Goal: Transaction & Acquisition: Purchase product/service

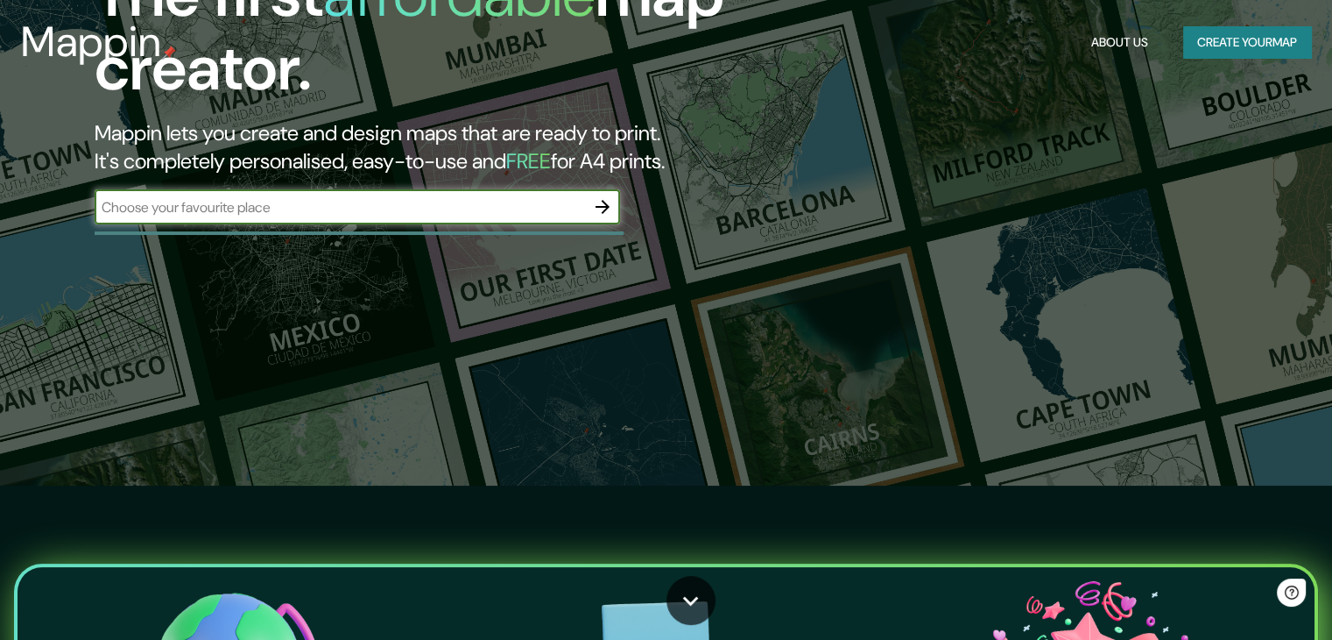
scroll to position [175, 0]
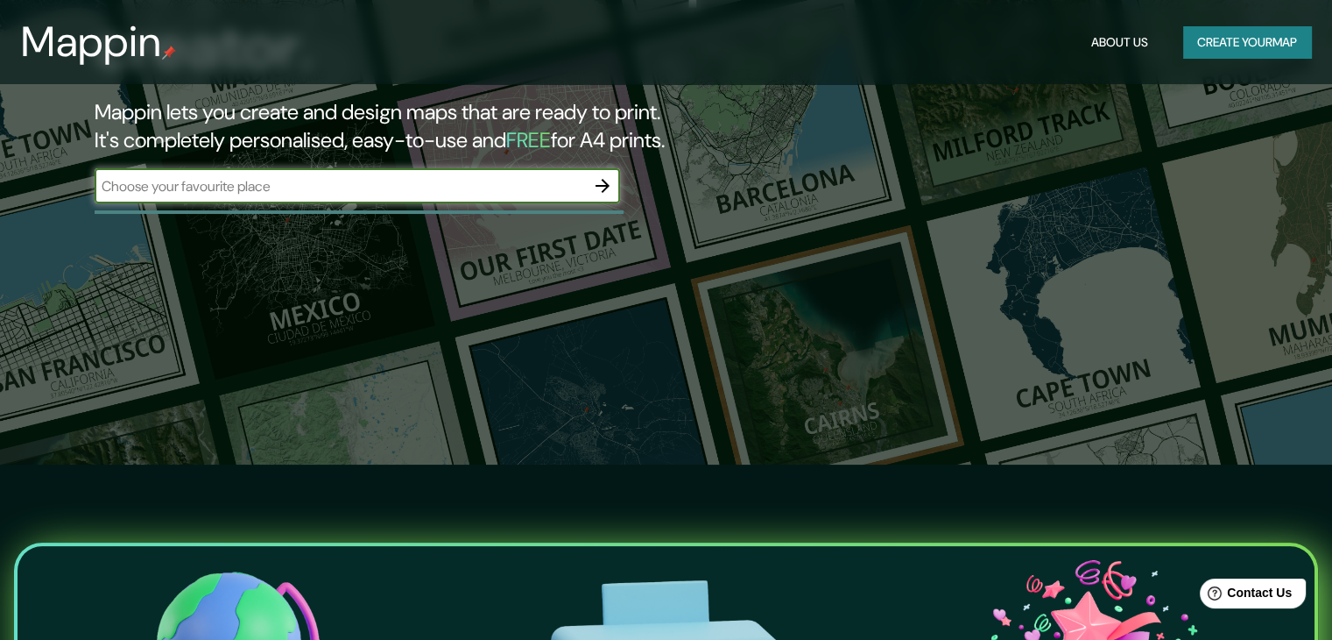
click at [385, 178] on input "text" at bounding box center [340, 186] width 491 height 20
type input "karakal nuevo nayarit"
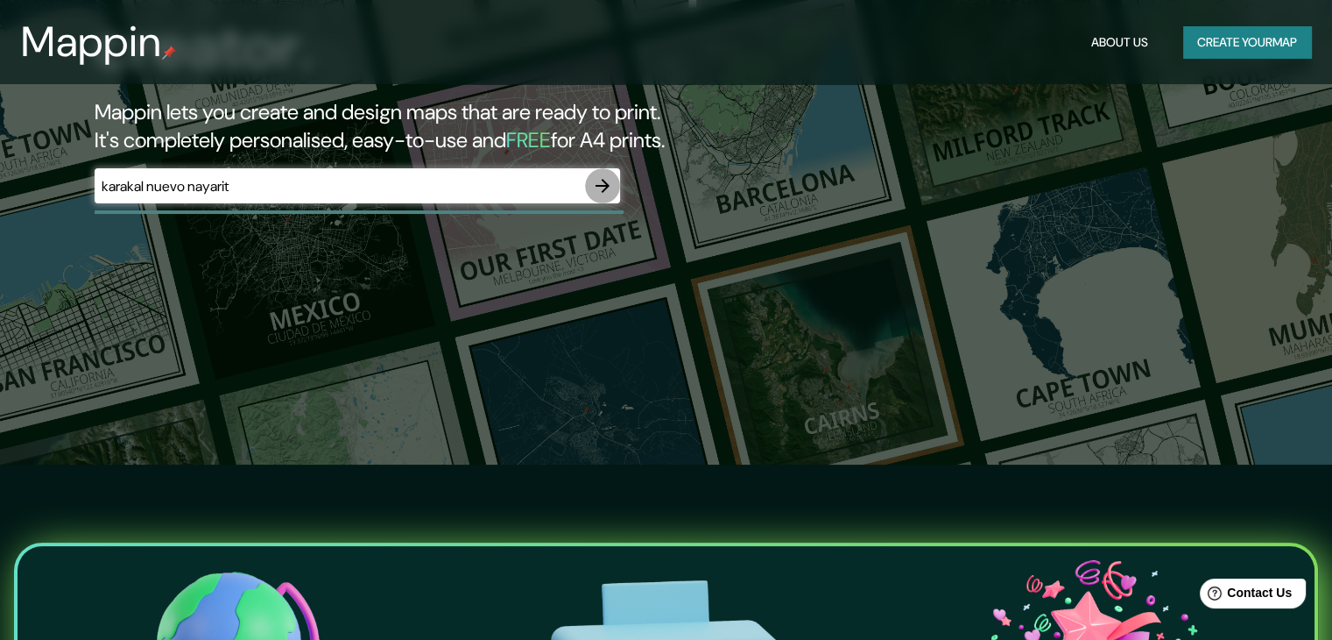
click at [595, 182] on icon "button" at bounding box center [602, 185] width 21 height 21
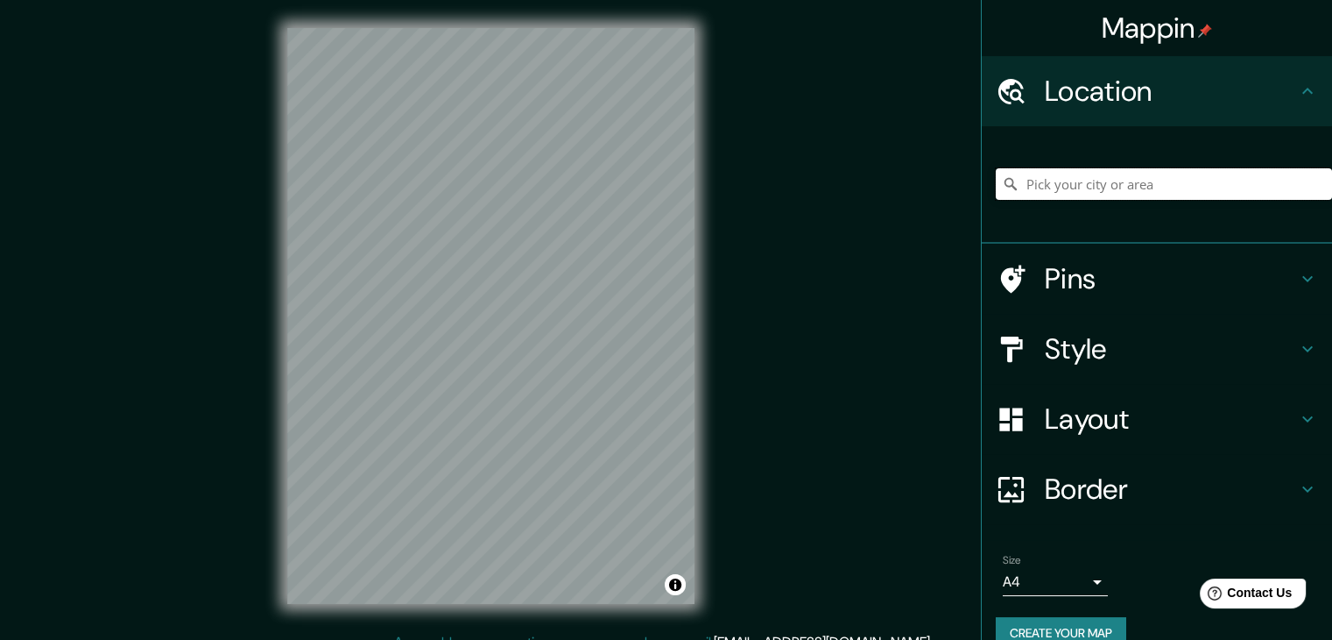
click at [1078, 197] on input "Pick your city or area" at bounding box center [1164, 184] width 336 height 32
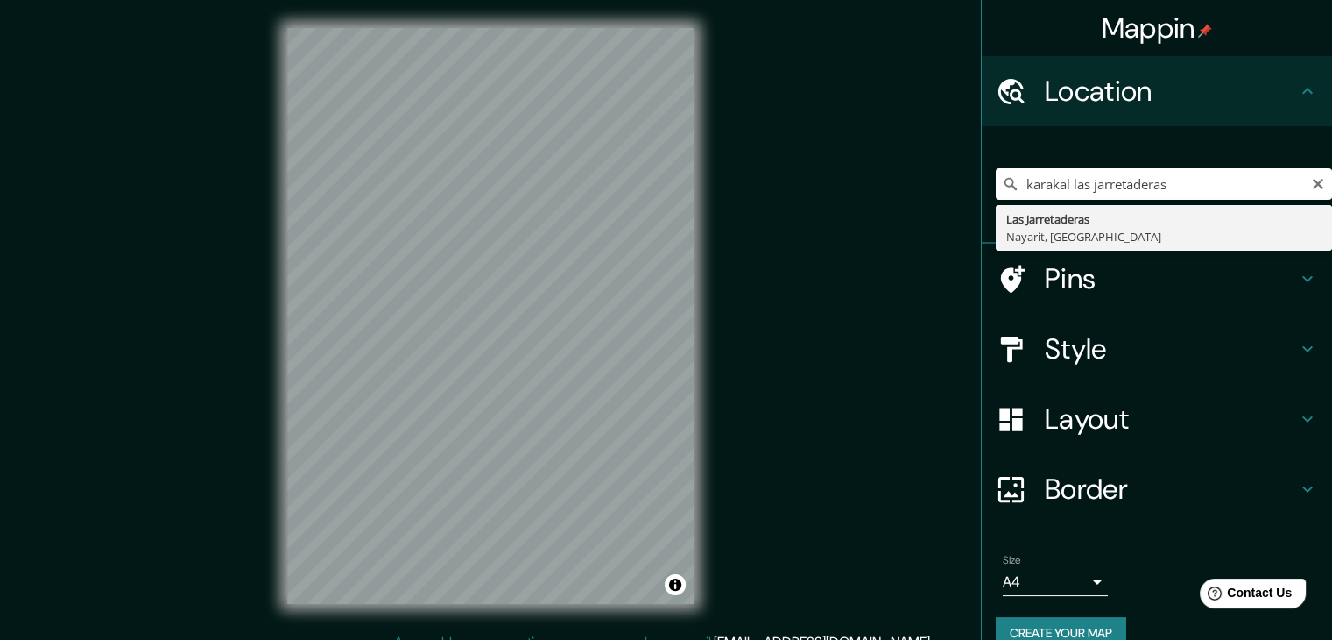
type input "Las Jarretaderas, Nayarit, México"
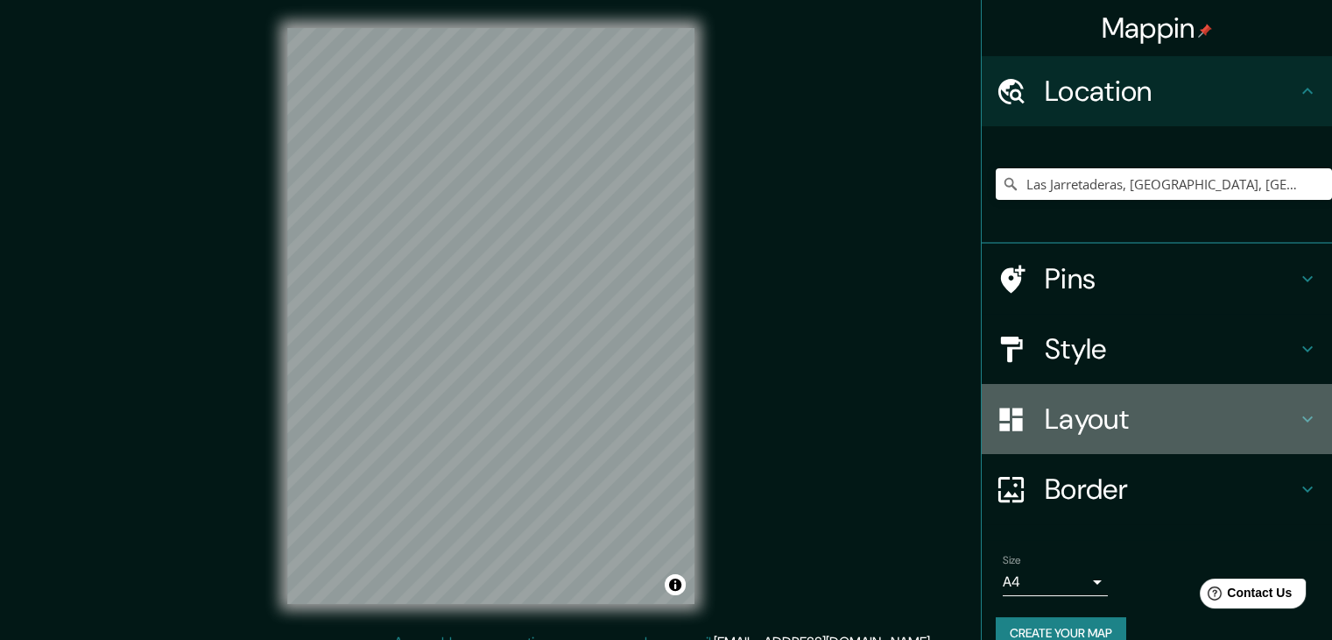
click at [1114, 428] on h4 "Layout" at bounding box center [1171, 418] width 252 height 35
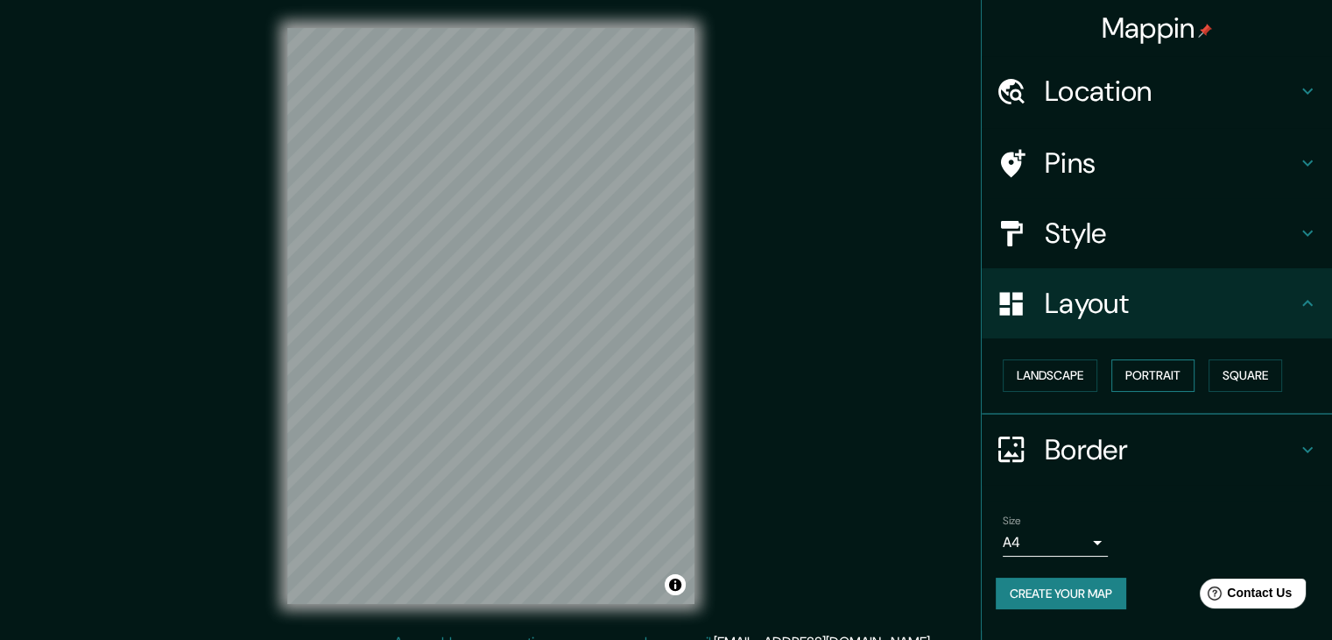
click at [1139, 382] on button "Portrait" at bounding box center [1153, 375] width 83 height 32
click at [1048, 383] on button "Landscape" at bounding box center [1050, 375] width 95 height 32
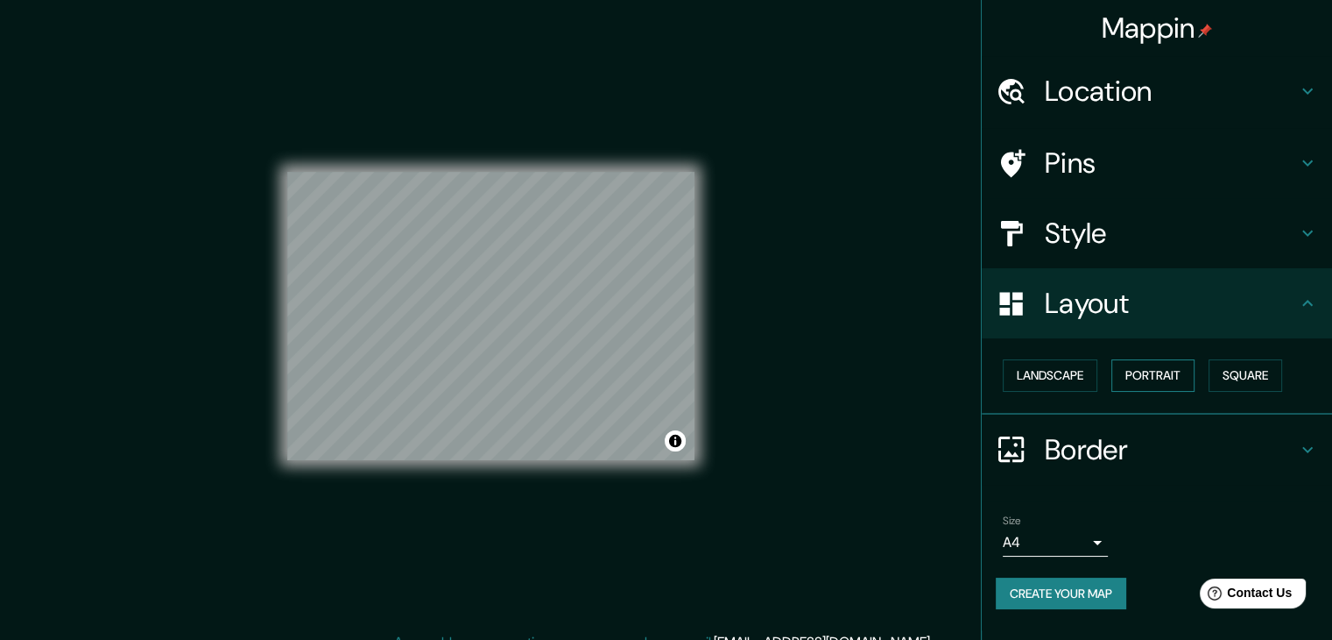
click at [1156, 382] on button "Portrait" at bounding box center [1153, 375] width 83 height 32
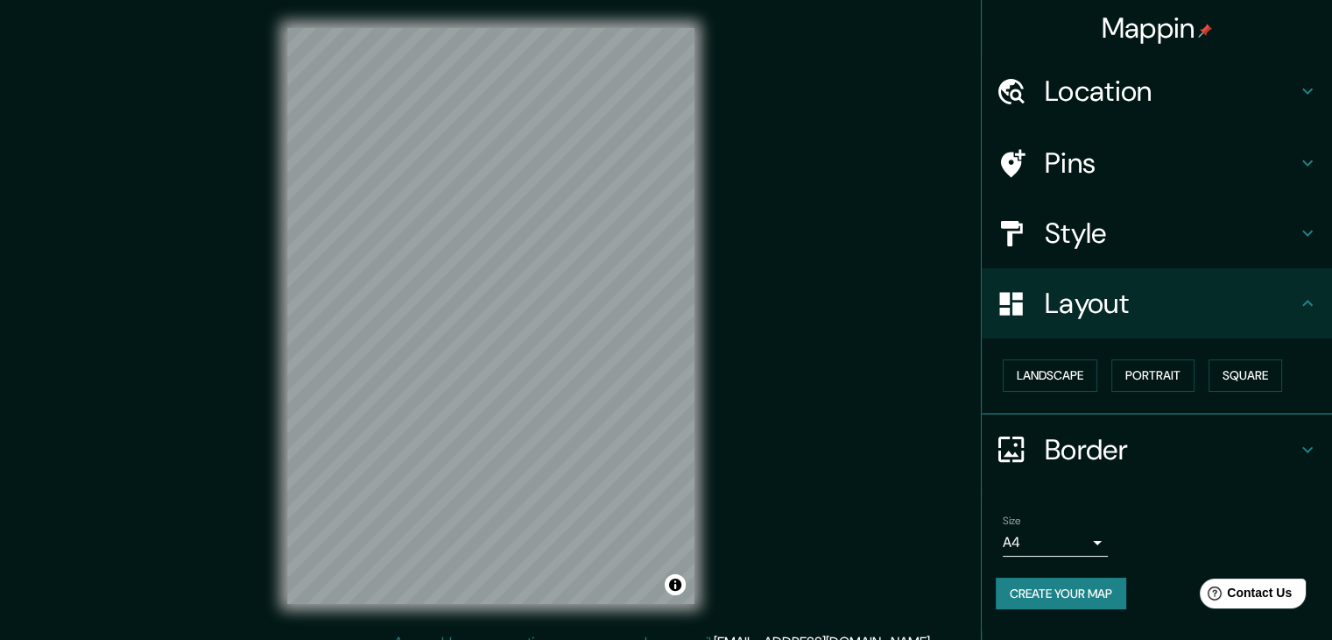
click at [1209, 380] on div "Landscape Portrait Square" at bounding box center [1164, 375] width 336 height 46
click at [1233, 380] on button "Square" at bounding box center [1246, 375] width 74 height 32
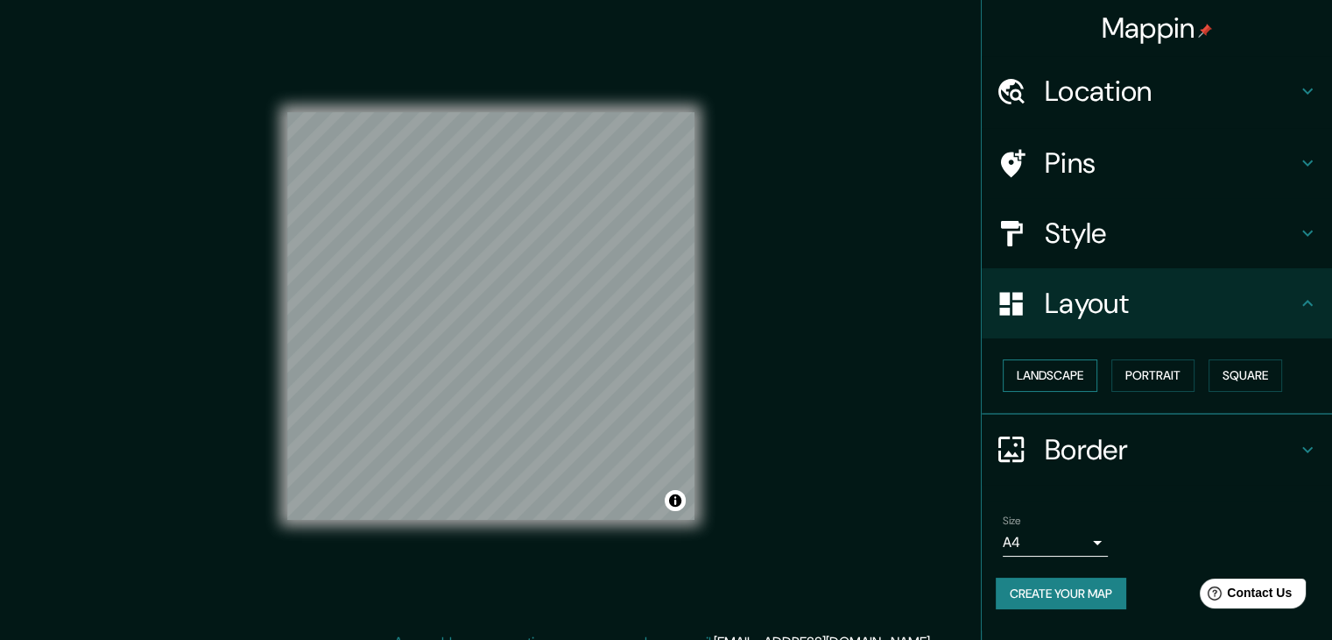
click at [1092, 375] on button "Landscape" at bounding box center [1050, 375] width 95 height 32
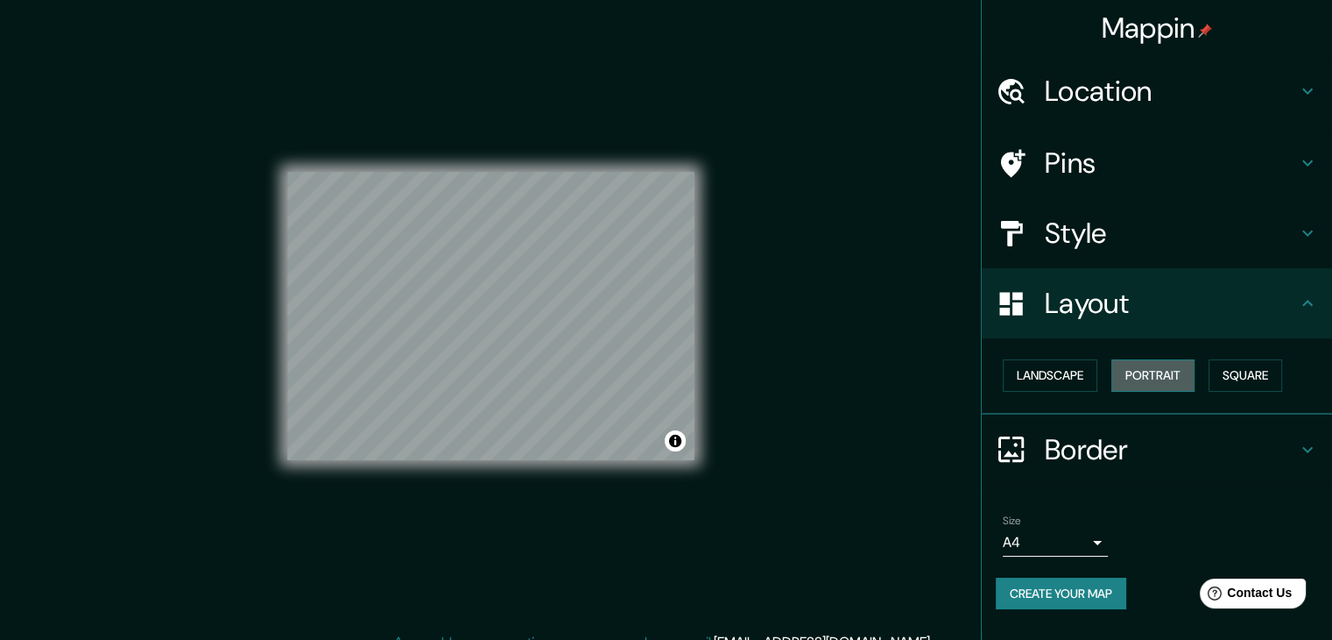
click at [1160, 370] on button "Portrait" at bounding box center [1153, 375] width 83 height 32
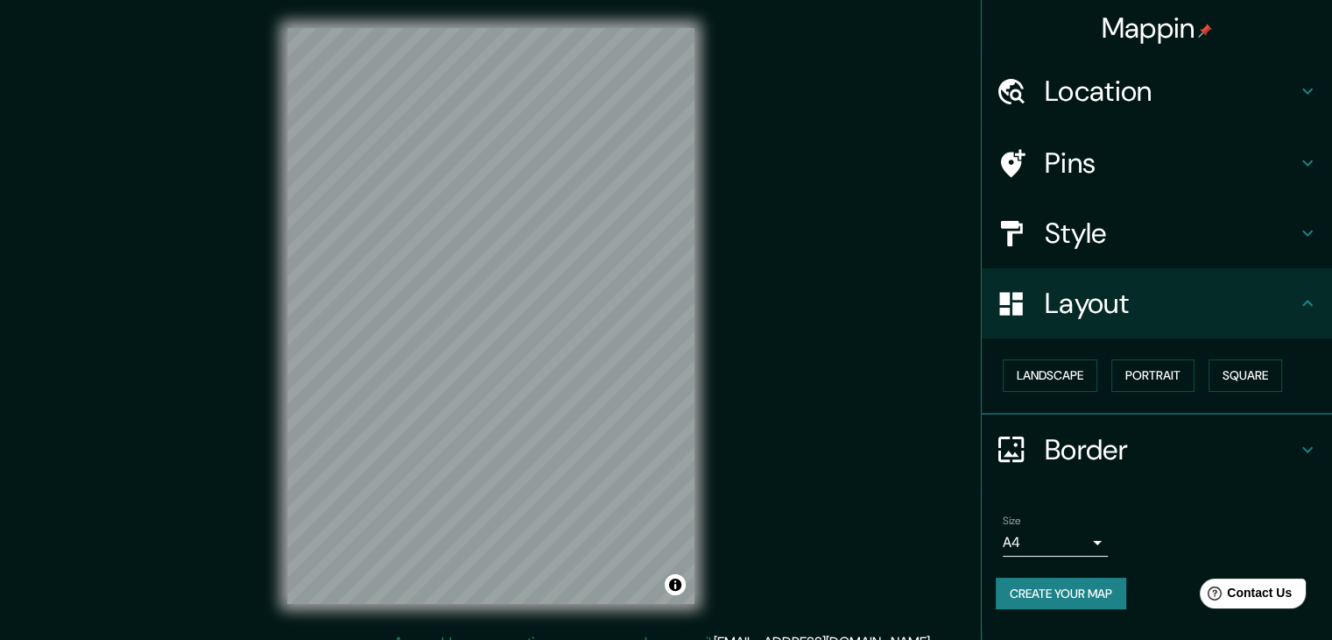
click at [1294, 369] on div "Landscape Portrait Square" at bounding box center [1164, 375] width 336 height 46
click at [1269, 378] on button "Square" at bounding box center [1246, 375] width 74 height 32
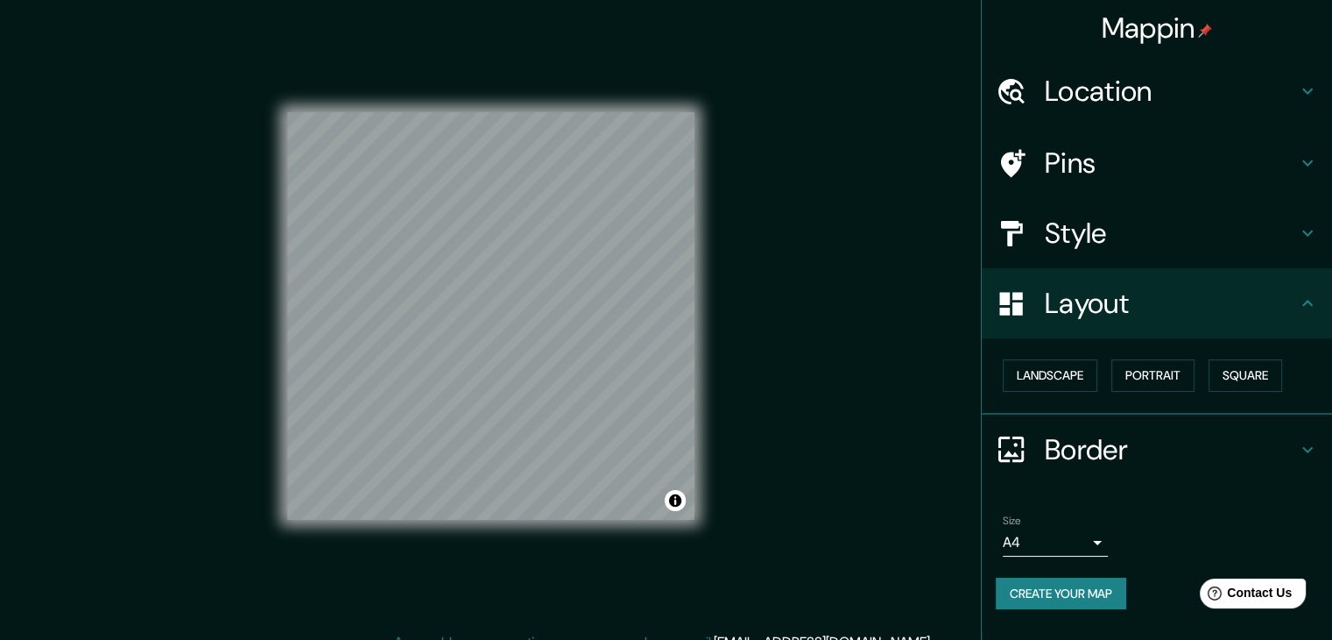
click at [1159, 456] on h4 "Border" at bounding box center [1171, 449] width 252 height 35
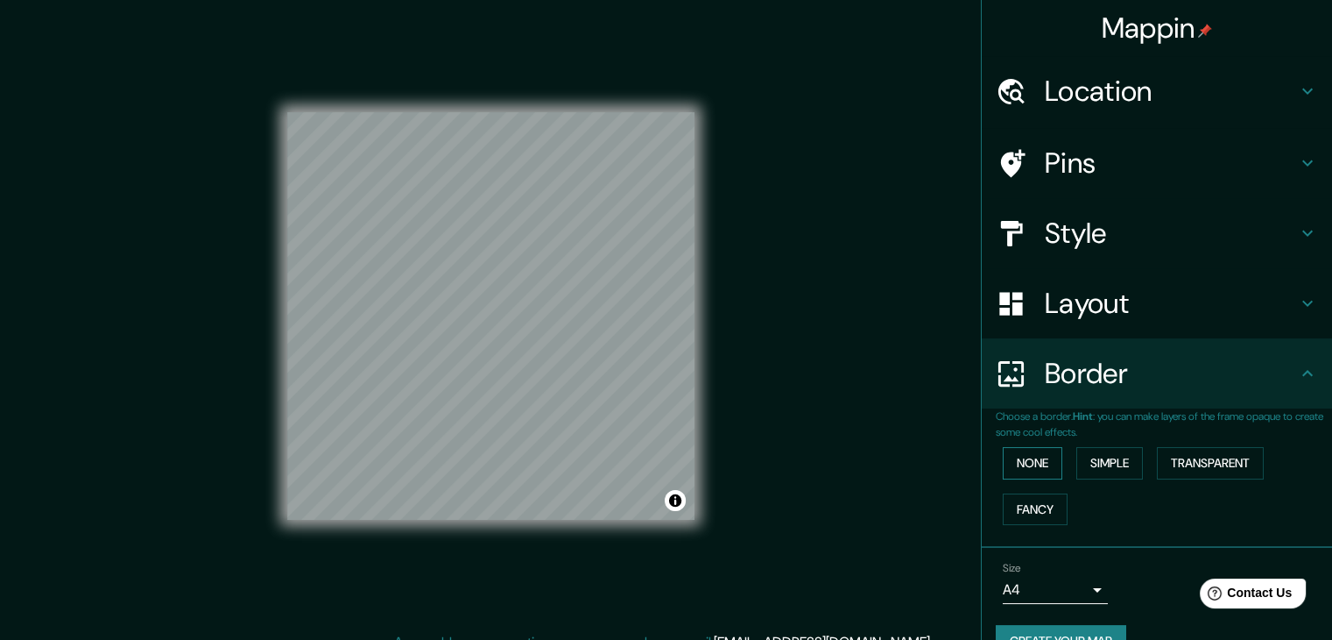
click at [1034, 468] on button "None" at bounding box center [1033, 463] width 60 height 32
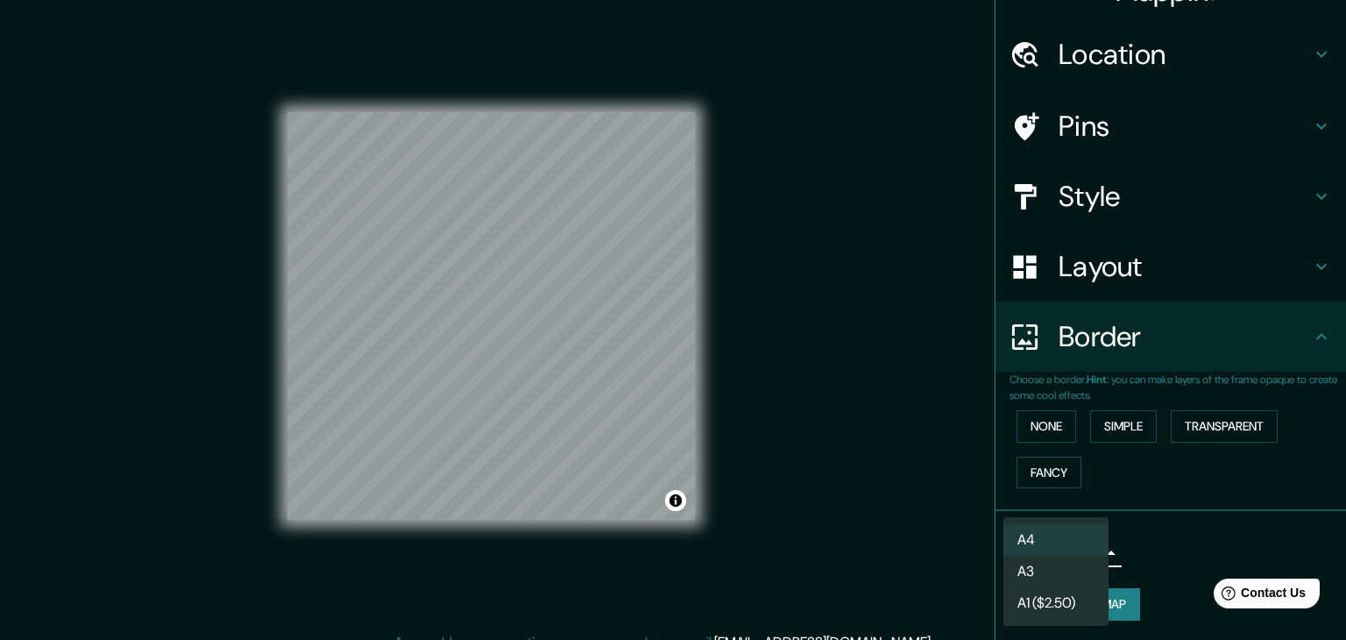
click at [1073, 550] on body "Mappin Location Las Jarretaderas, Nayarit, México Pins Style Layout Border Choo…" at bounding box center [673, 320] width 1346 height 640
click at [1077, 541] on li "A4" at bounding box center [1055, 540] width 105 height 32
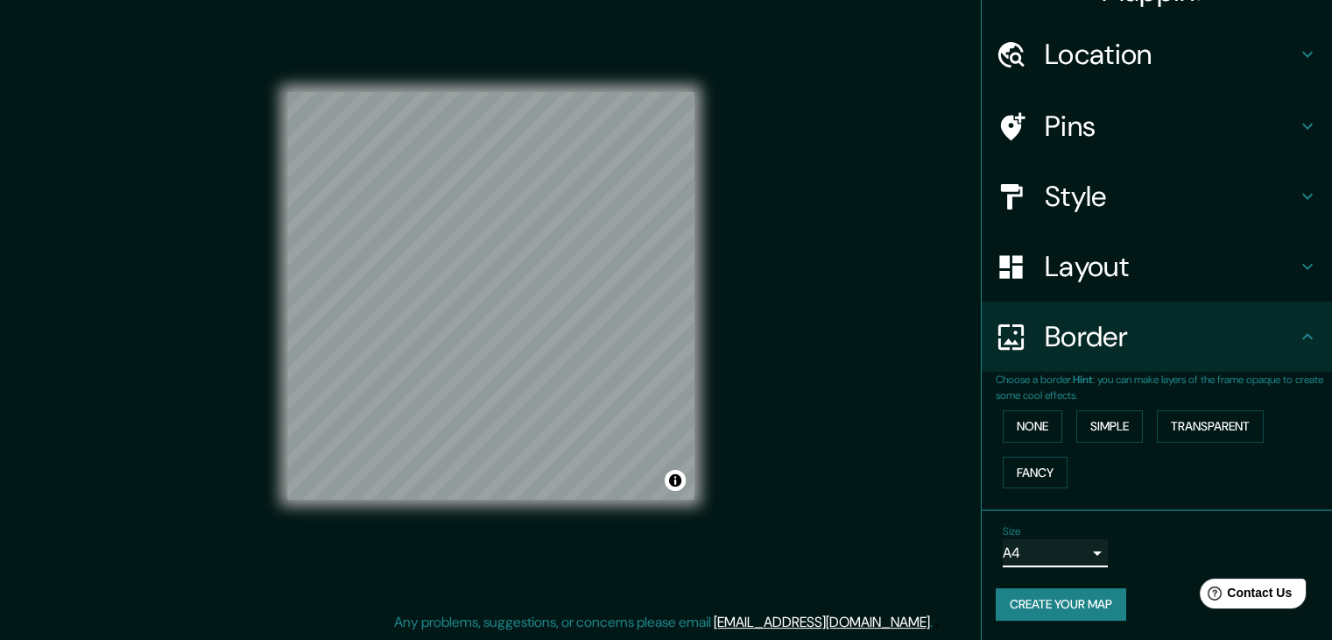
scroll to position [0, 0]
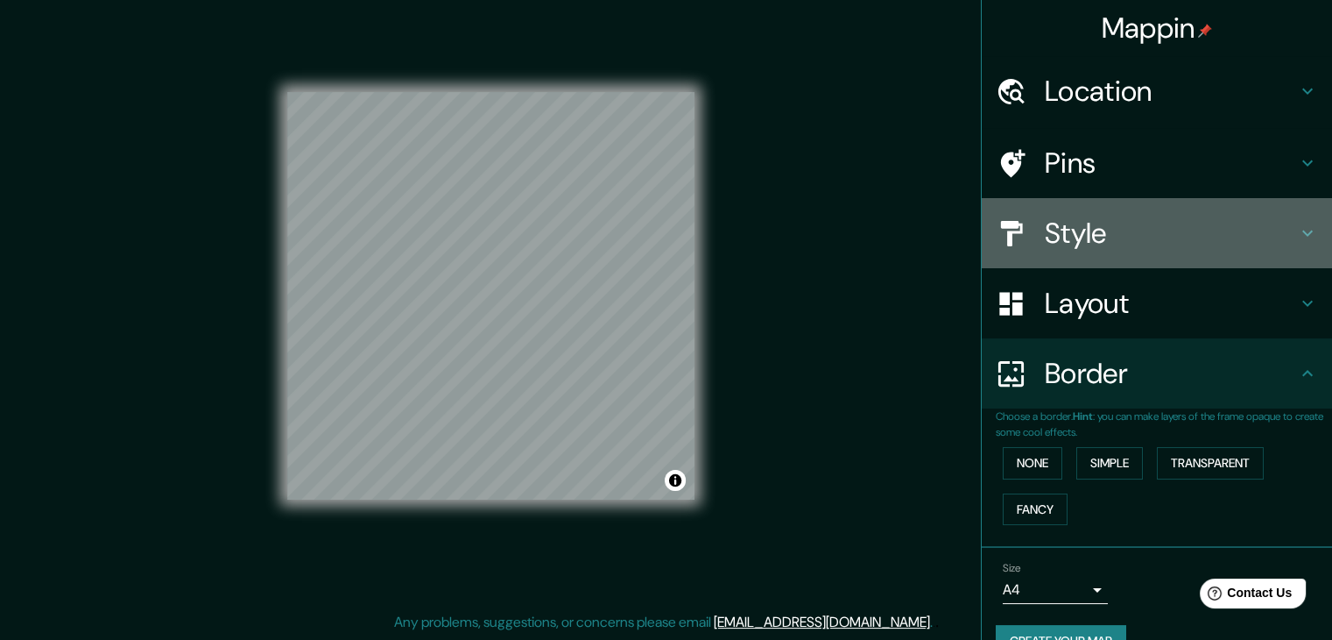
click at [1070, 234] on h4 "Style" at bounding box center [1171, 233] width 252 height 35
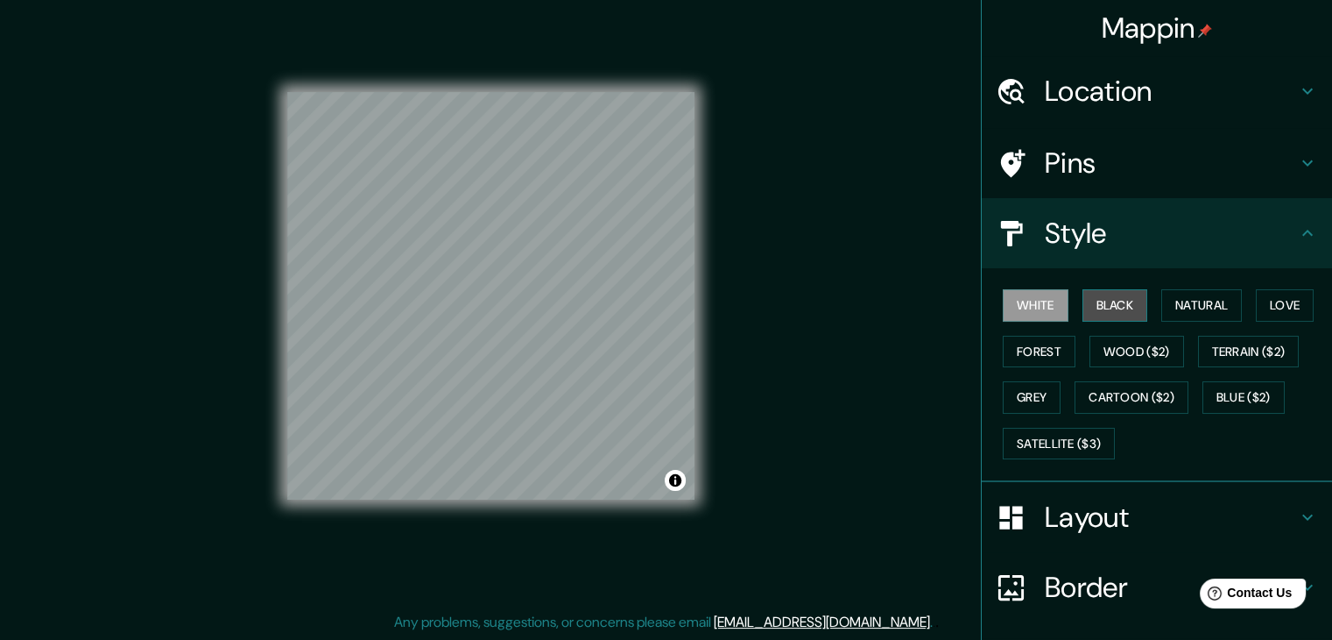
click at [1092, 307] on button "Black" at bounding box center [1116, 305] width 66 height 32
click at [1016, 309] on button "White" at bounding box center [1036, 305] width 66 height 32
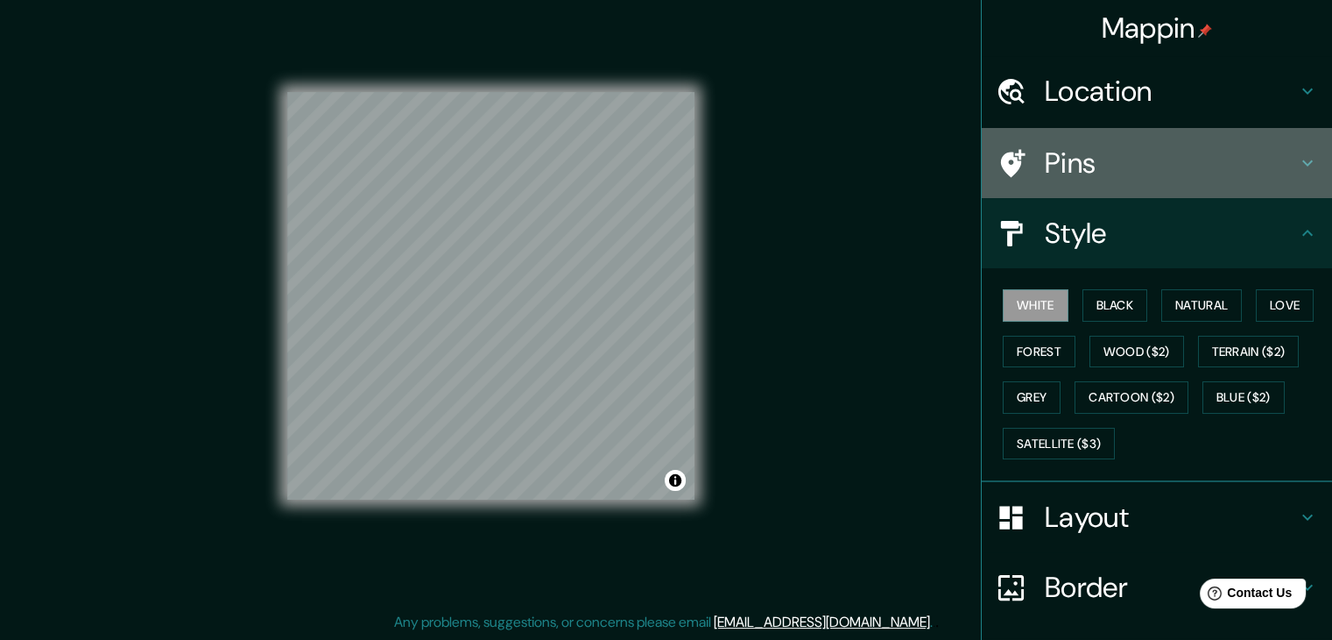
click at [1149, 171] on h4 "Pins" at bounding box center [1171, 162] width 252 height 35
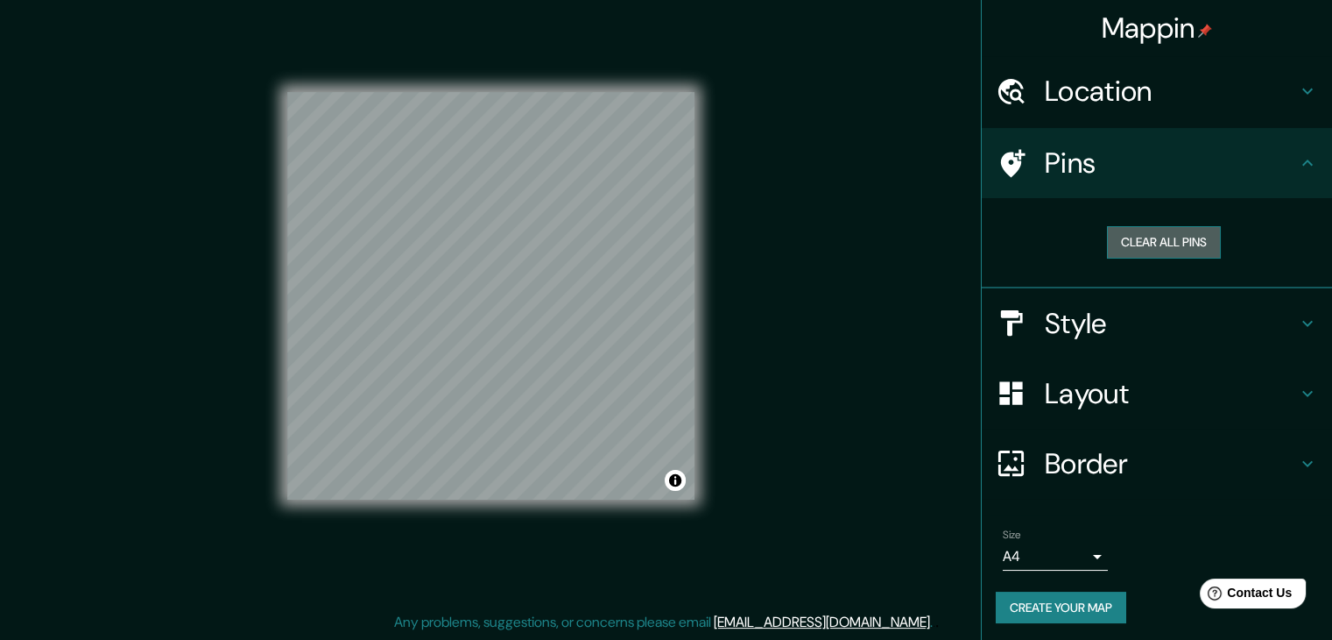
click at [1165, 238] on button "Clear all pins" at bounding box center [1164, 242] width 114 height 32
click at [1174, 240] on button "Clear all pins" at bounding box center [1164, 242] width 114 height 32
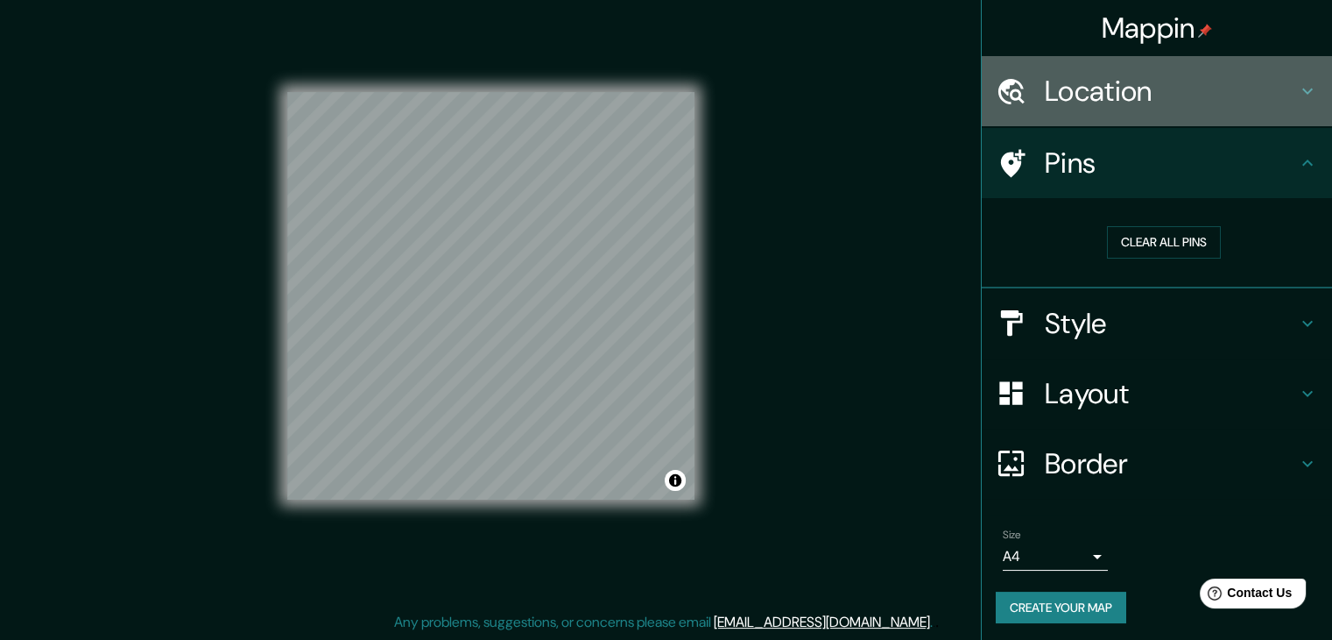
click at [1076, 105] on h4 "Location" at bounding box center [1171, 91] width 252 height 35
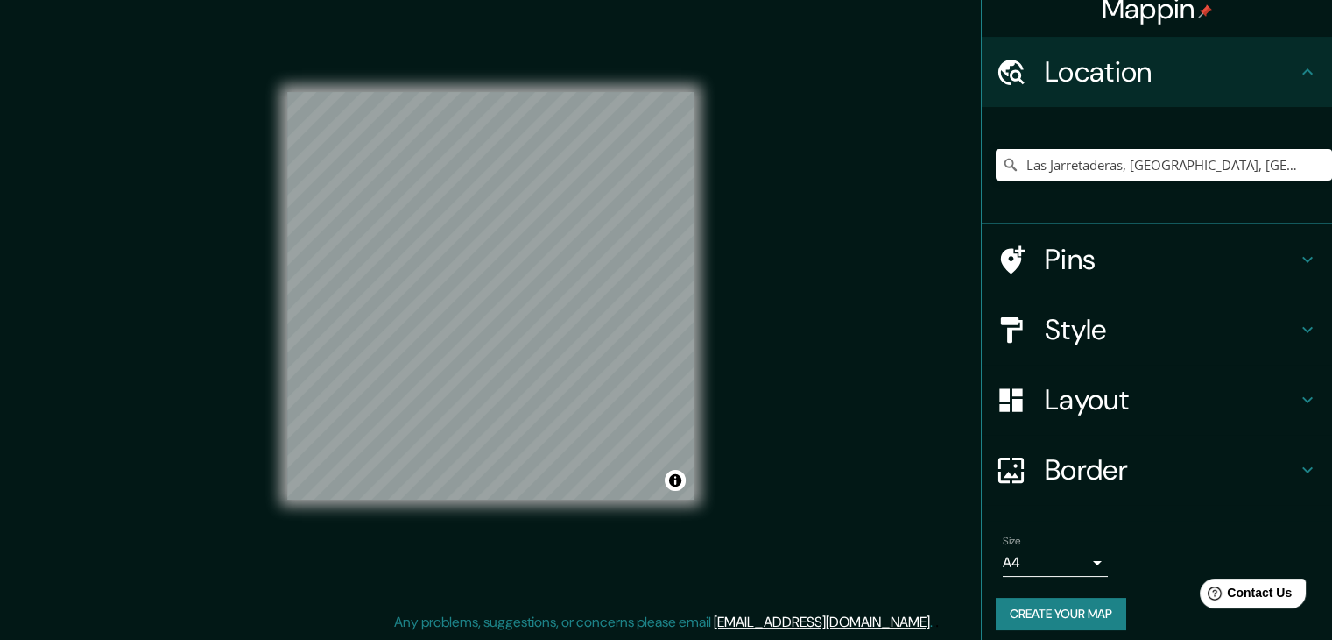
scroll to position [30, 0]
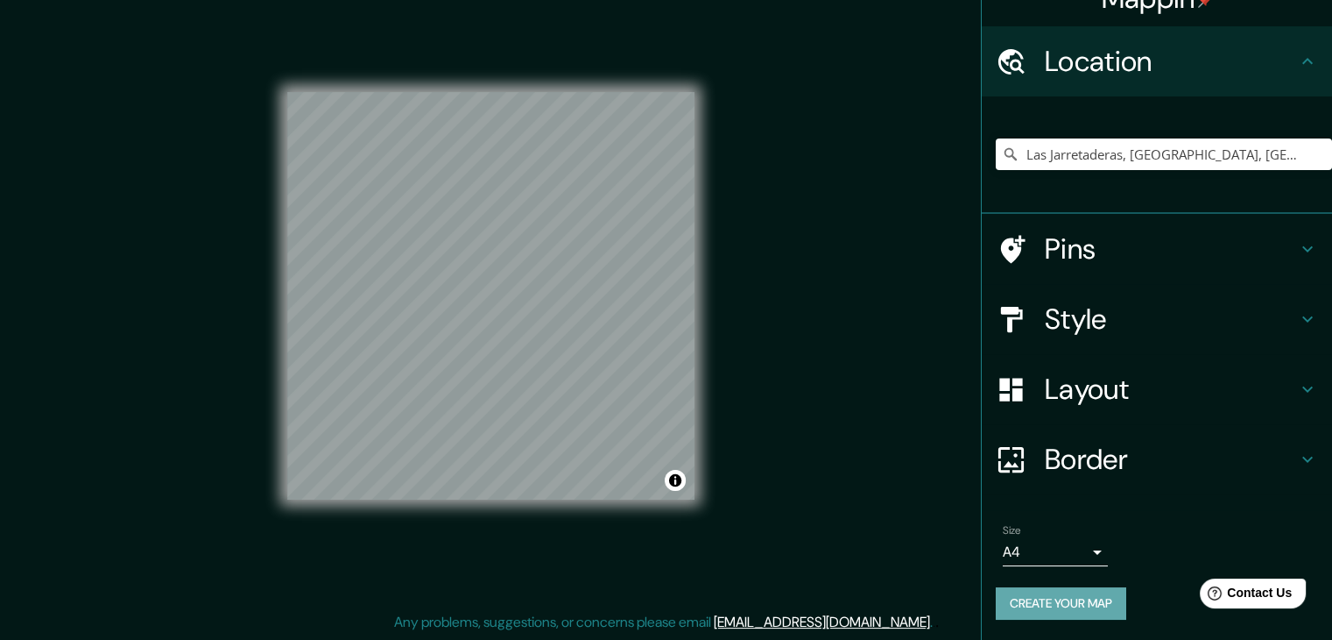
click at [1033, 611] on button "Create your map" at bounding box center [1061, 603] width 131 height 32
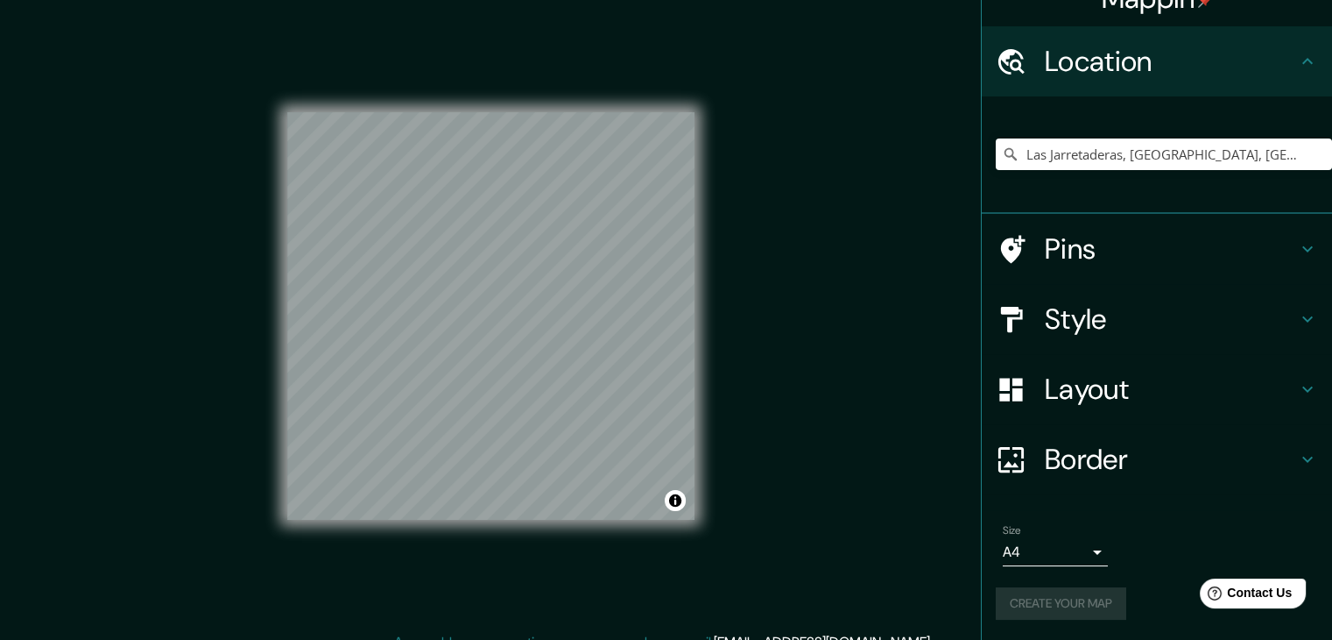
click at [1057, 604] on div "Create your map" at bounding box center [1157, 603] width 322 height 32
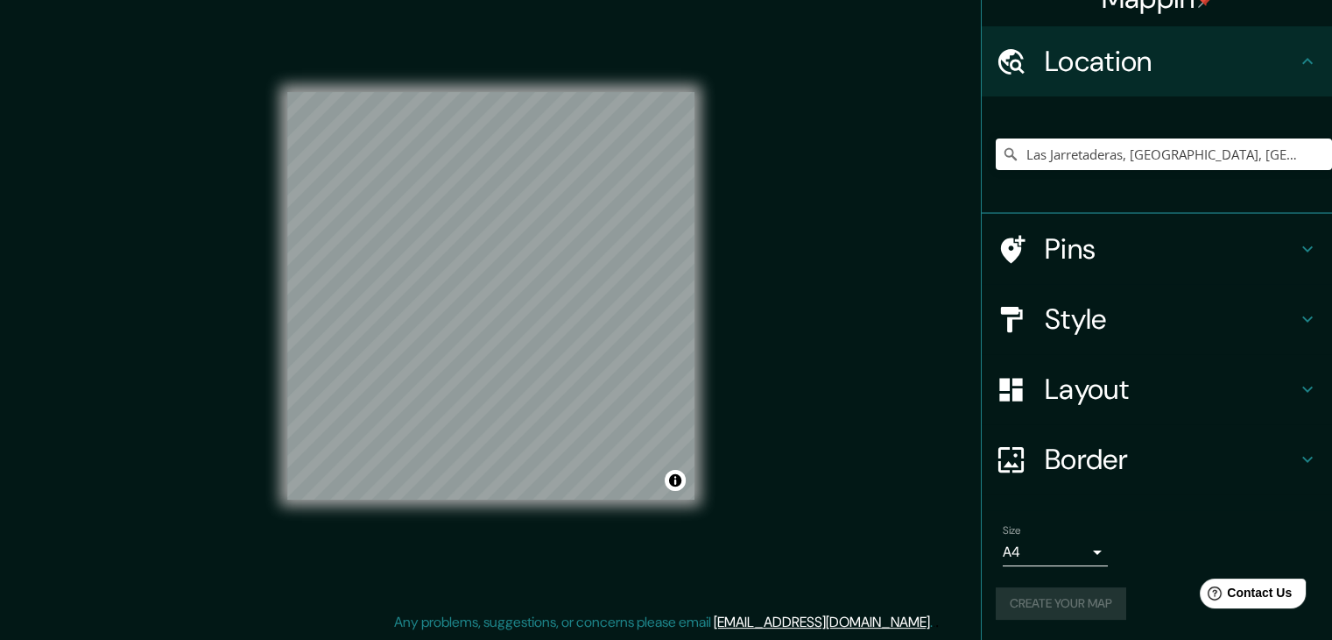
click at [1085, 611] on div "Create your map" at bounding box center [1157, 603] width 322 height 32
click at [1083, 611] on div "Create your map" at bounding box center [1157, 603] width 322 height 32
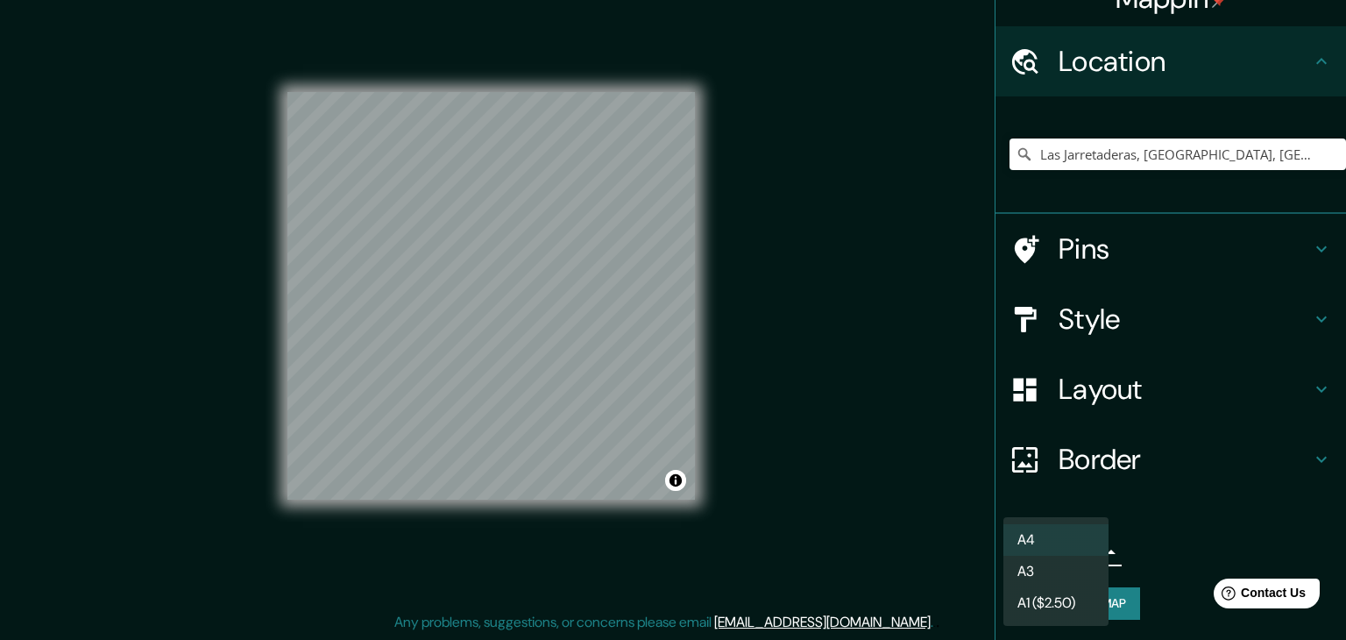
click at [1065, 548] on body "Mappin Location Las Jarretaderas, Nayarit, México Pins Style Layout Border Choo…" at bounding box center [673, 300] width 1346 height 640
click at [1043, 536] on li "A4" at bounding box center [1055, 540] width 105 height 32
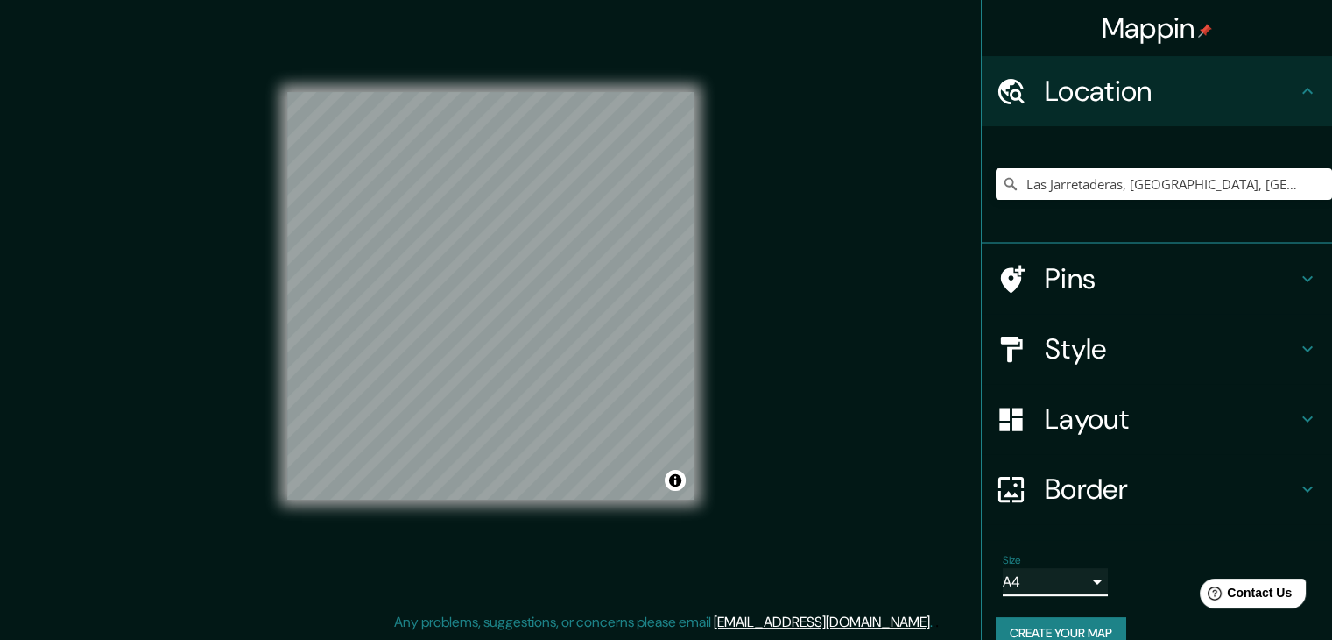
scroll to position [30, 0]
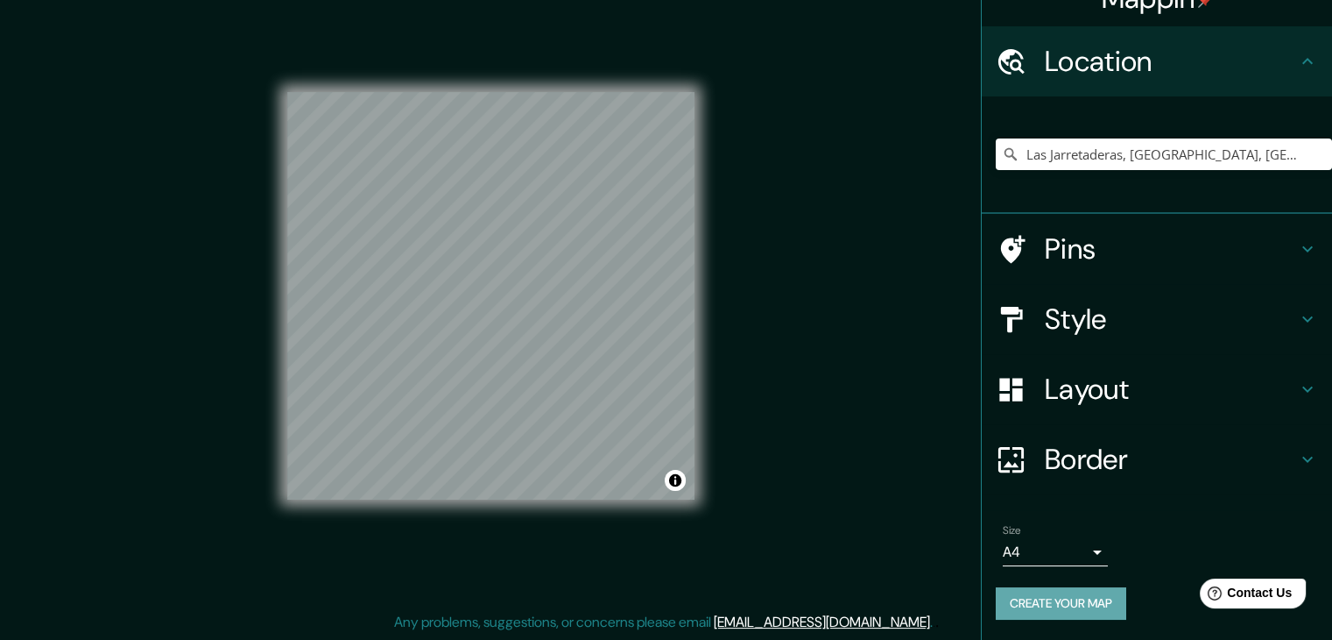
click at [1070, 603] on button "Create your map" at bounding box center [1061, 603] width 131 height 32
click at [1070, 603] on div "Create your map" at bounding box center [1157, 603] width 322 height 32
click at [809, 616] on link "help@mappin.pro" at bounding box center [822, 621] width 216 height 18
click at [781, 527] on div "Mappin Location Las Jarretaderas, Nayarit, México Pins Style Layout Border Choo…" at bounding box center [666, 310] width 1332 height 660
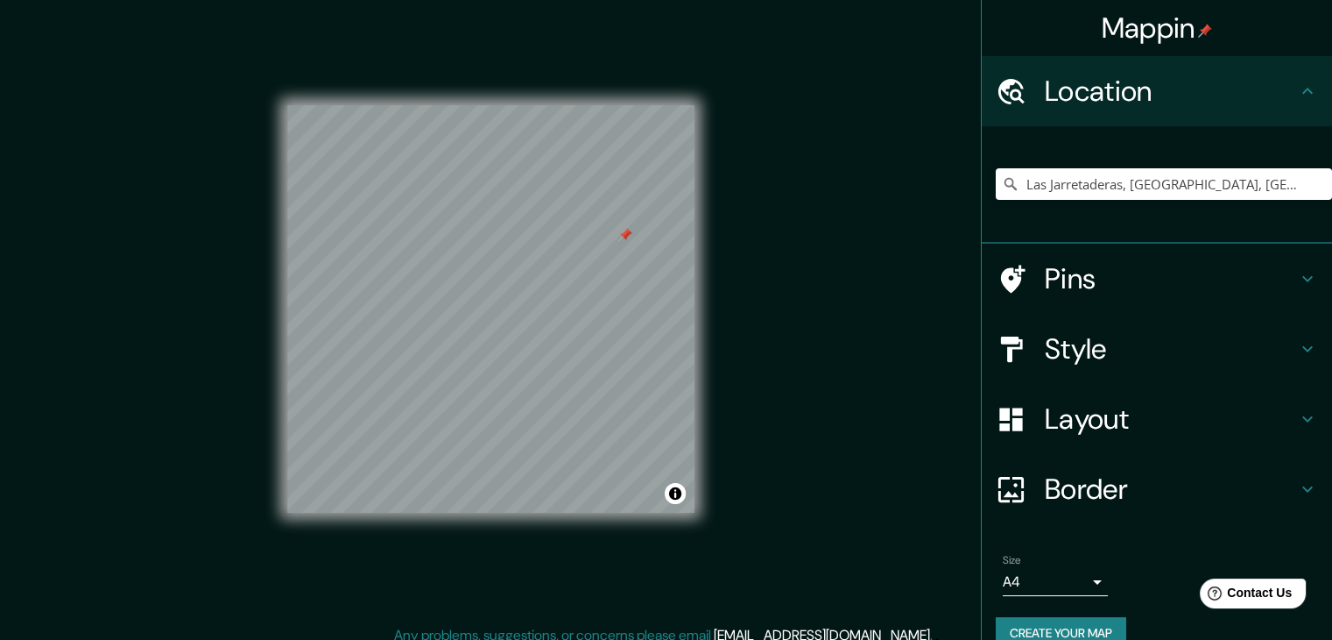
scroll to position [10, 0]
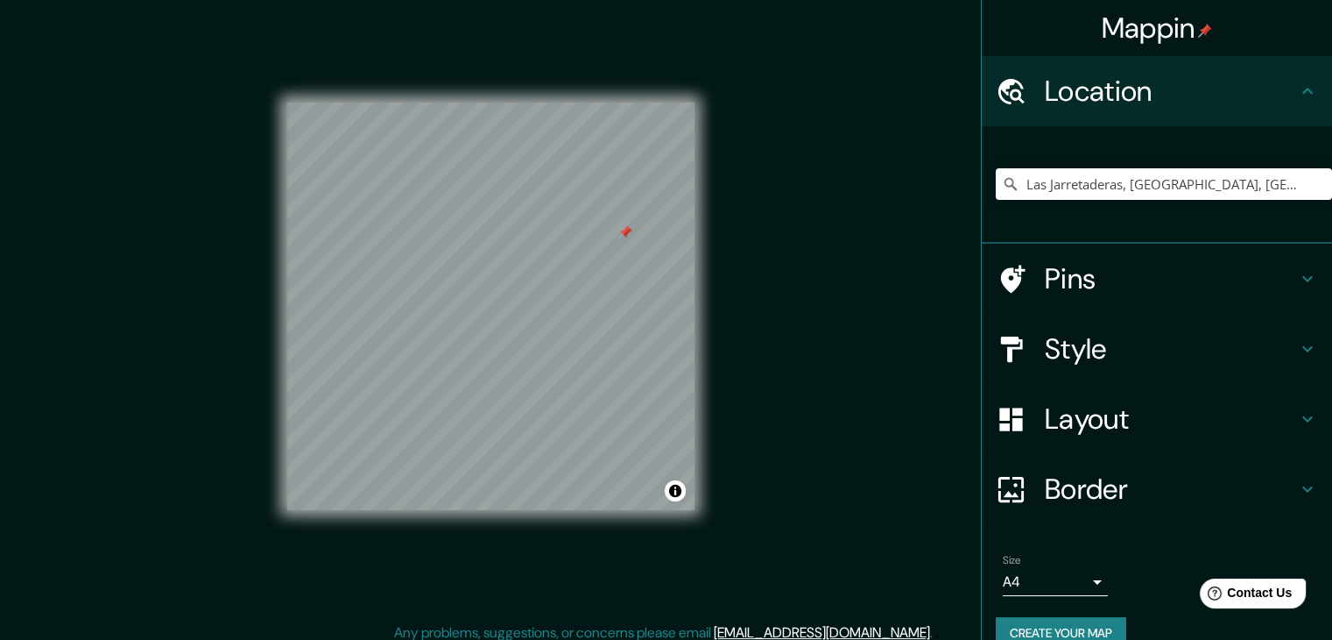
click at [626, 235] on div at bounding box center [625, 232] width 14 height 14
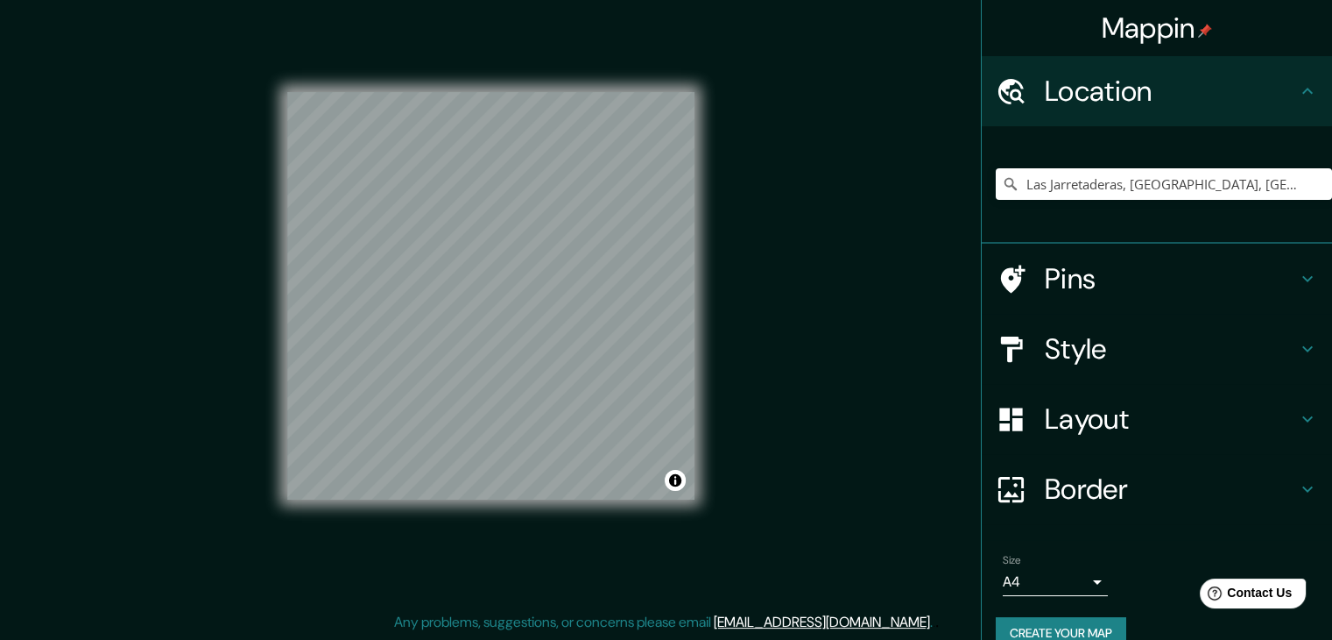
click at [786, 302] on div "Mappin Location Las Jarretaderas, Nayarit, México Pins Style Layout Border Choo…" at bounding box center [666, 310] width 1332 height 660
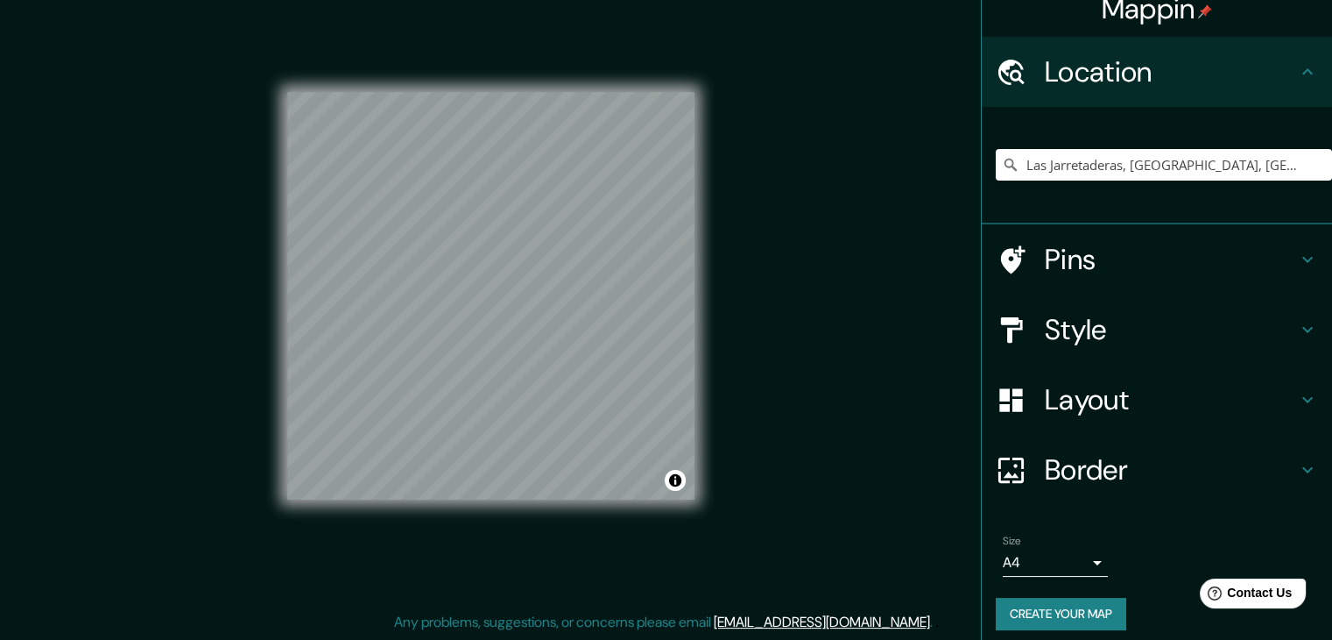
scroll to position [30, 0]
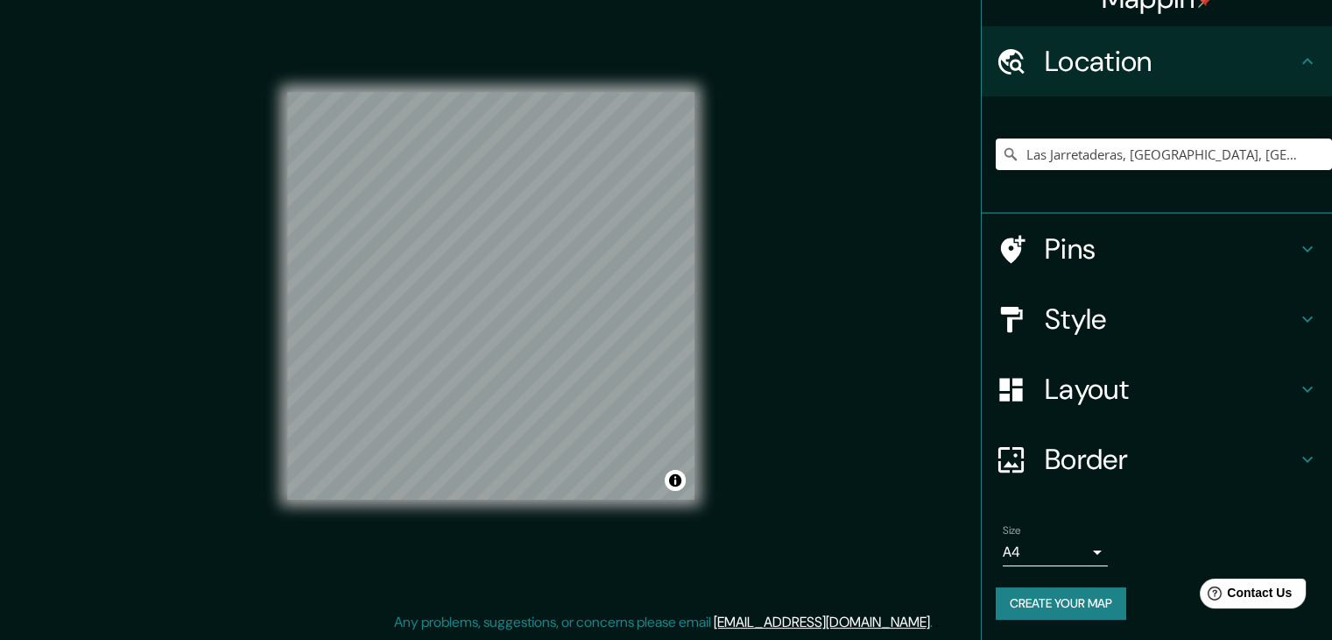
click at [1088, 610] on button "Create your map" at bounding box center [1061, 603] width 131 height 32
click at [1023, 606] on button "Create your map" at bounding box center [1061, 603] width 131 height 32
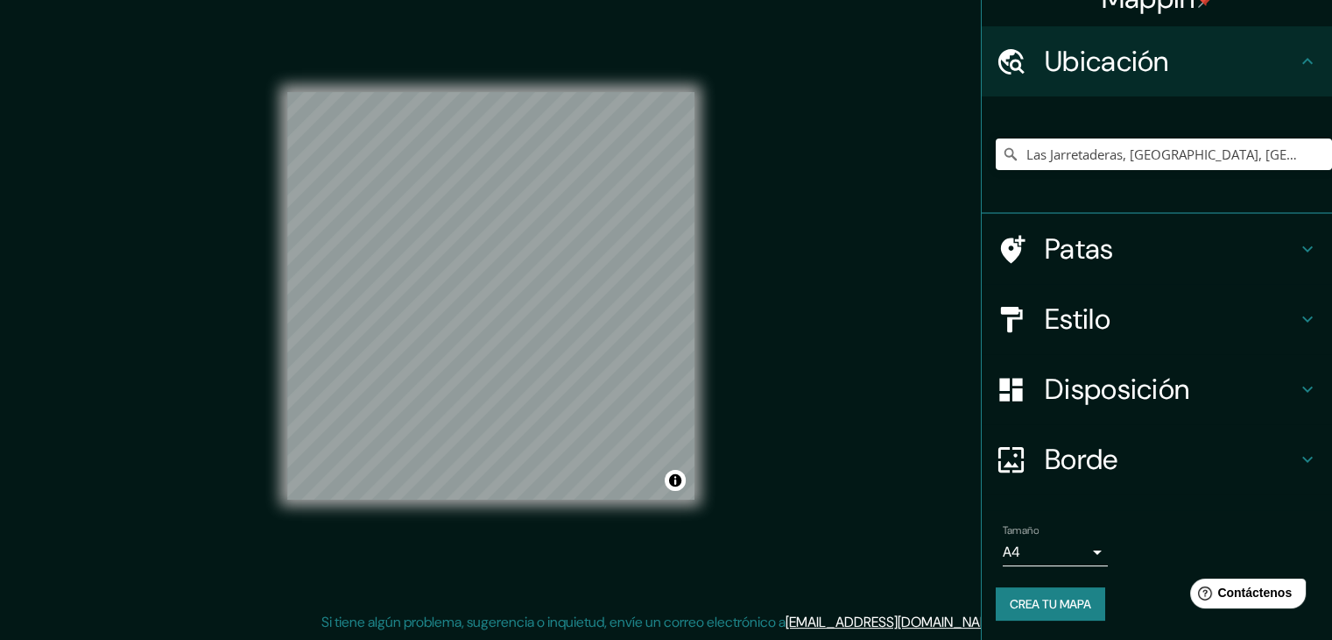
click at [823, 230] on div "Mappin Ubicación Las Jarretaderas, Nayarit, México Patas Estilo Disposición Bor…" at bounding box center [666, 310] width 1332 height 660
click at [1050, 612] on font "Crea tu mapa" at bounding box center [1050, 602] width 81 height 23
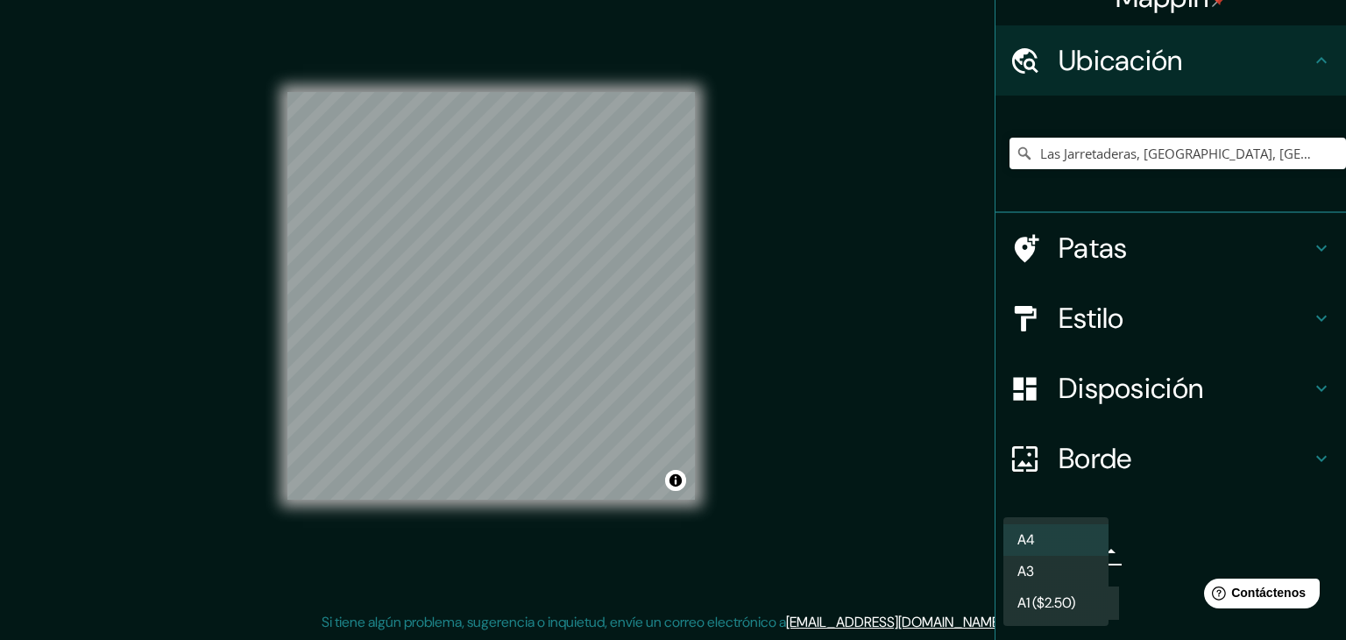
click at [1079, 555] on body "Mappin Ubicación Las Jarretaderas, Nayarit, México Patas Estilo Disposición Bor…" at bounding box center [673, 300] width 1346 height 640
click at [1051, 569] on li "A3" at bounding box center [1055, 572] width 105 height 32
type input "a4"
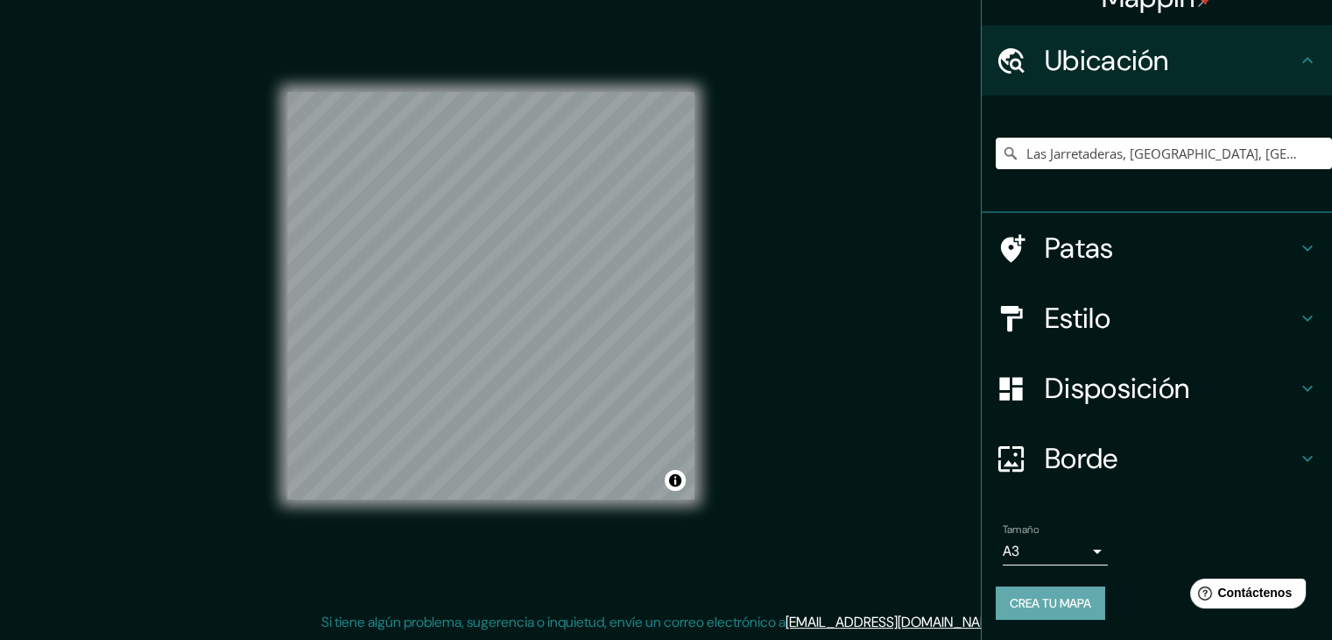
click at [1034, 599] on font "Crea tu mapa" at bounding box center [1050, 603] width 81 height 16
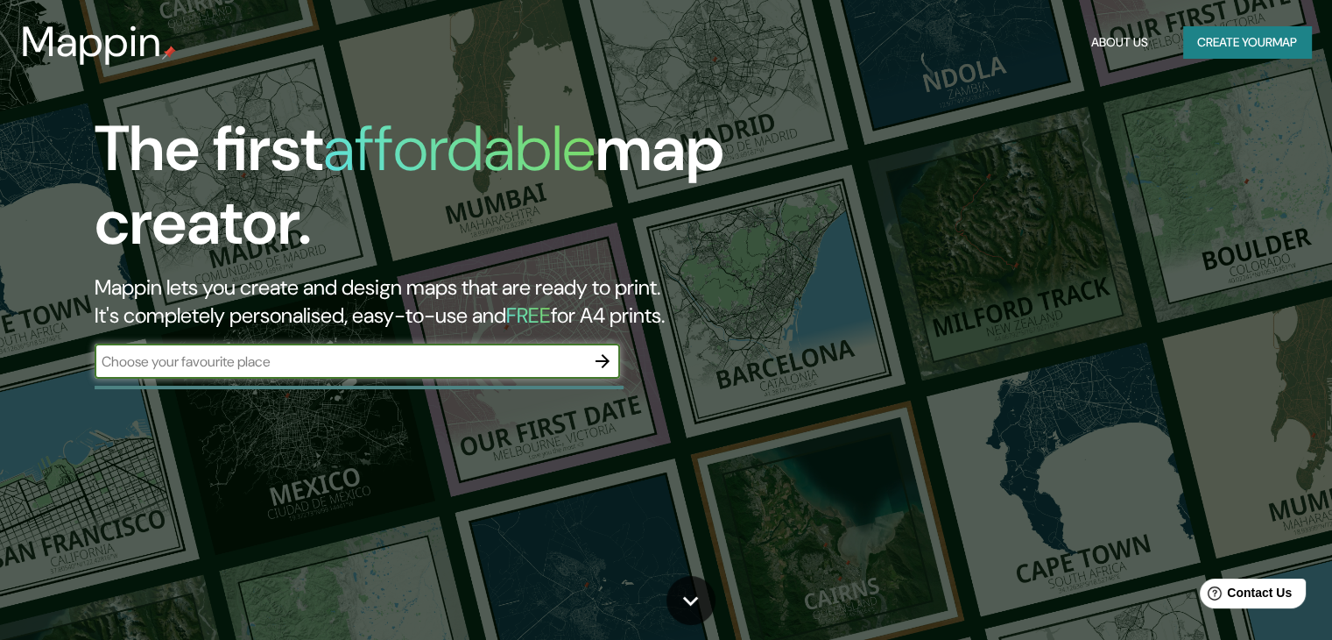
click at [596, 370] on icon "button" at bounding box center [602, 360] width 21 height 21
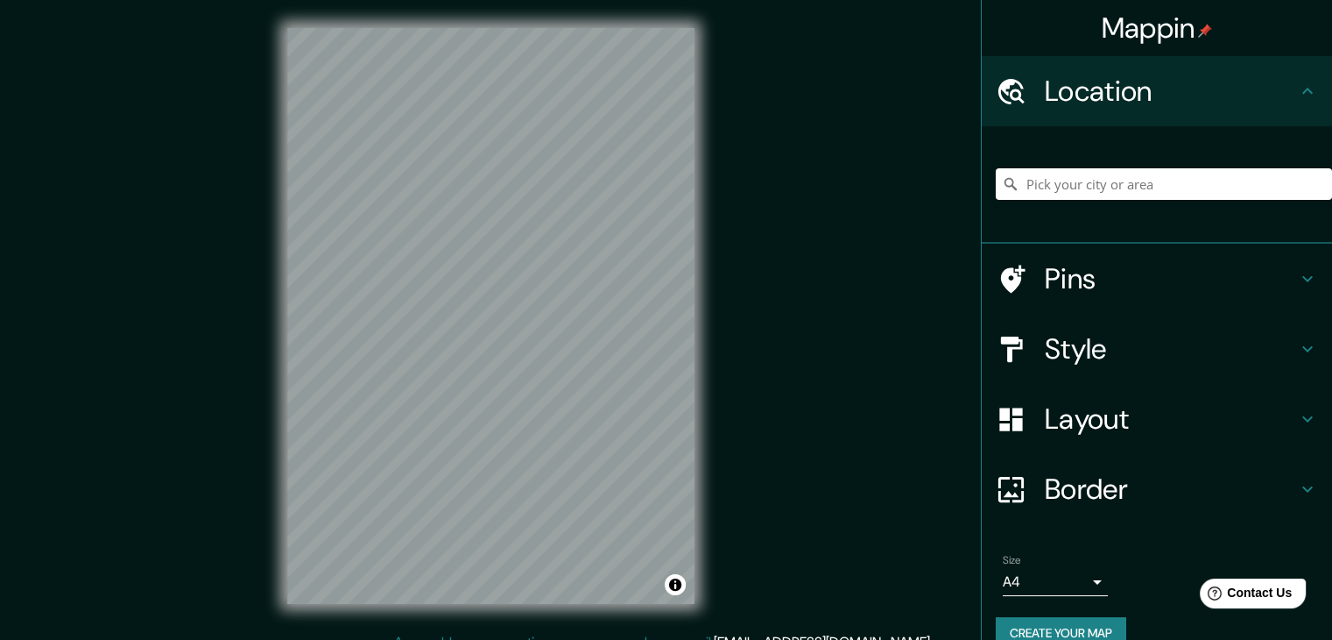
click at [1248, 428] on h4 "Layout" at bounding box center [1171, 418] width 252 height 35
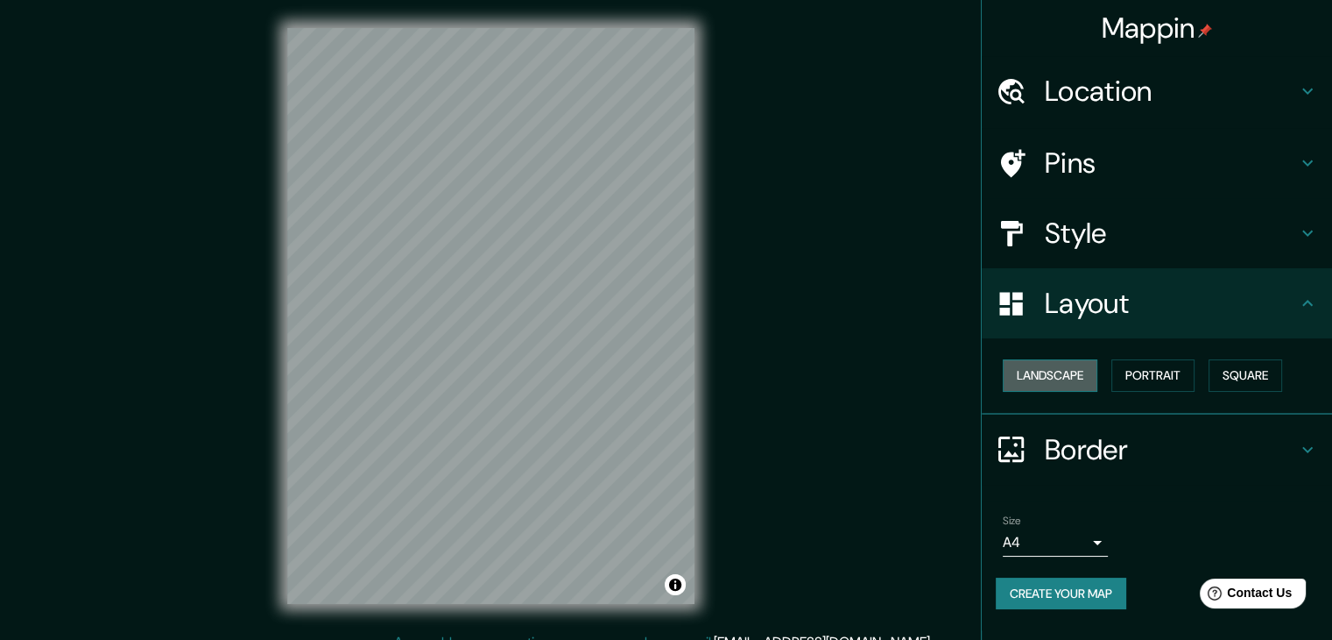
click at [1084, 374] on button "Landscape" at bounding box center [1050, 375] width 95 height 32
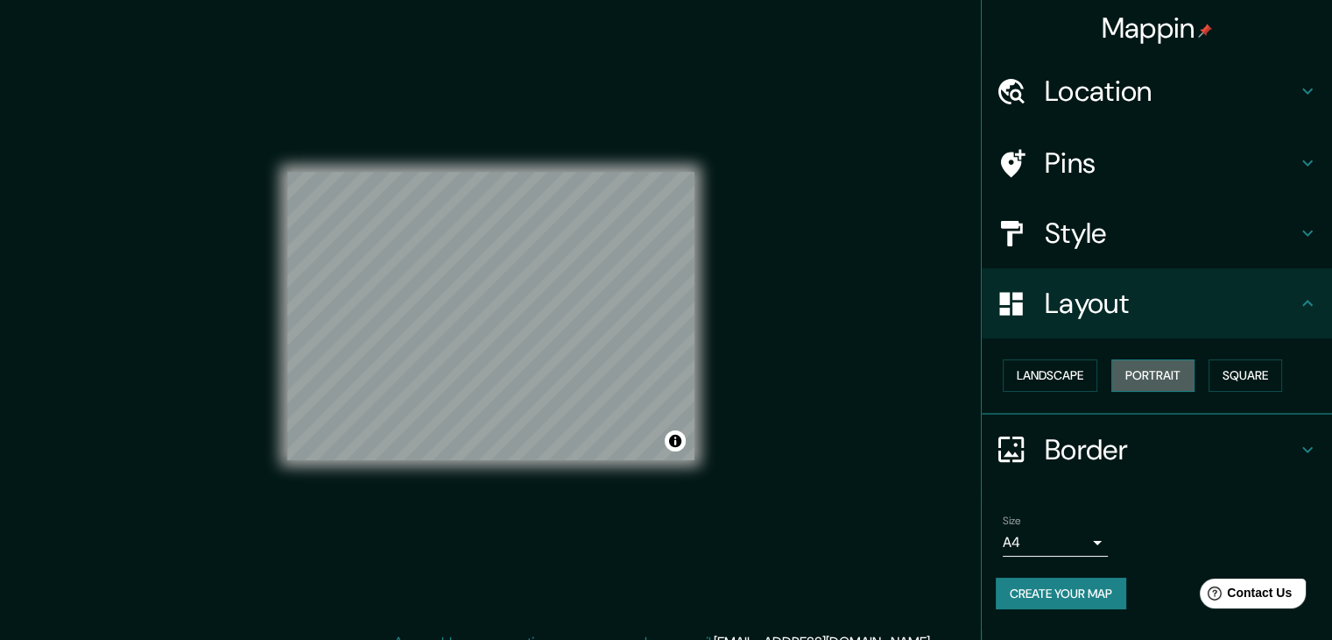
click at [1176, 370] on button "Portrait" at bounding box center [1153, 375] width 83 height 32
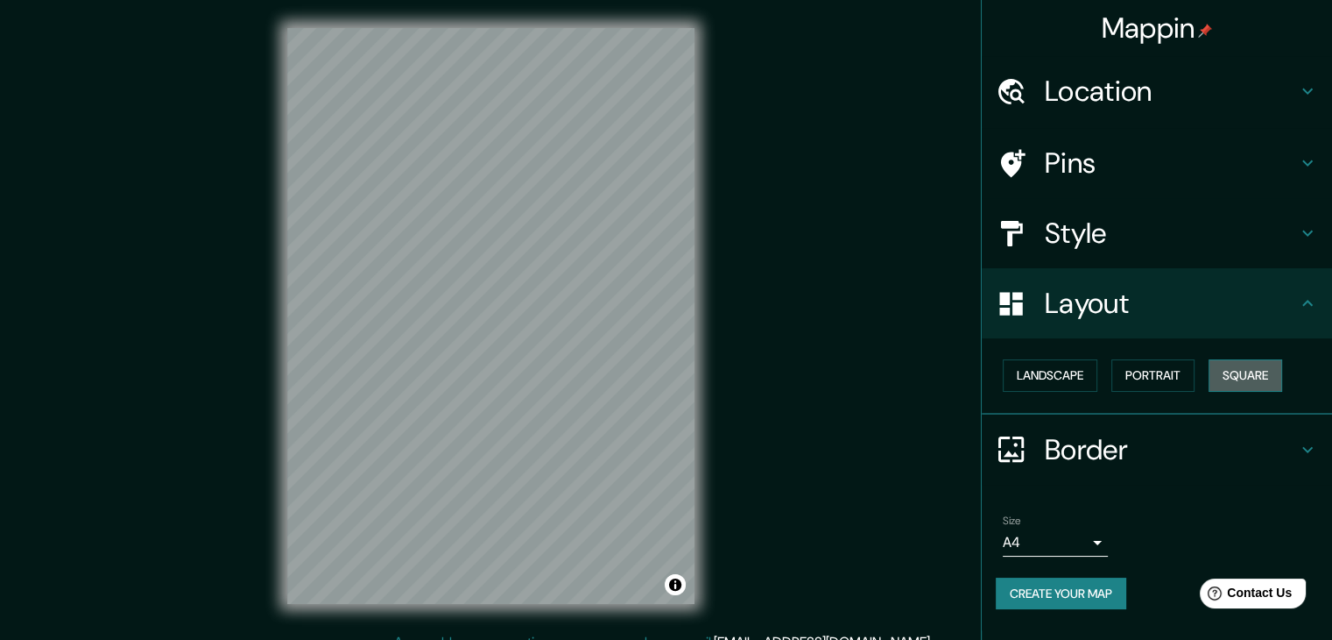
click at [1231, 370] on button "Square" at bounding box center [1246, 375] width 74 height 32
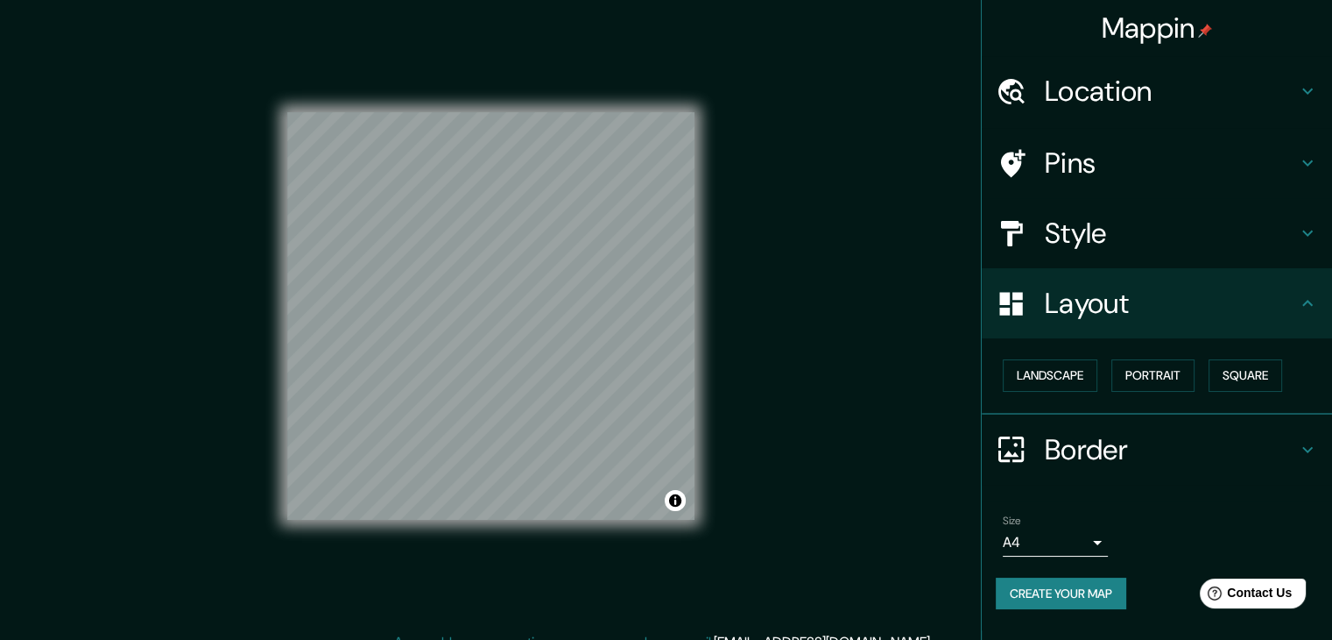
click at [1189, 109] on div "Location" at bounding box center [1157, 91] width 350 height 70
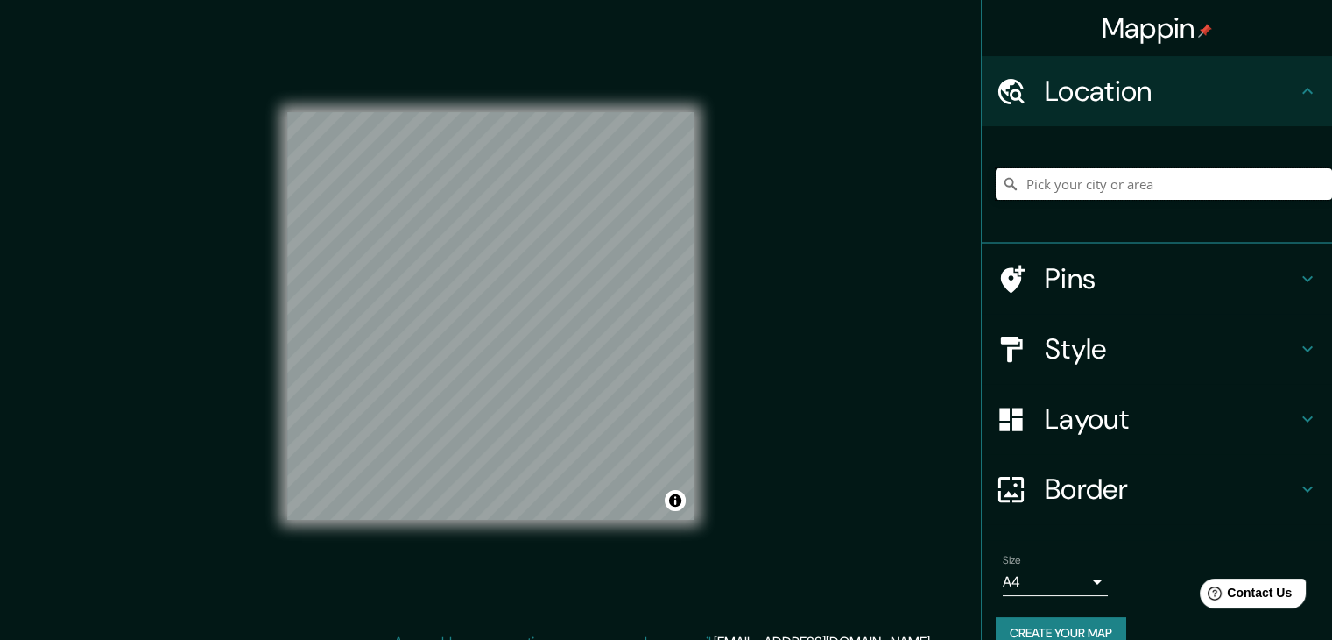
click at [1145, 185] on input "Pick your city or area" at bounding box center [1164, 184] width 336 height 32
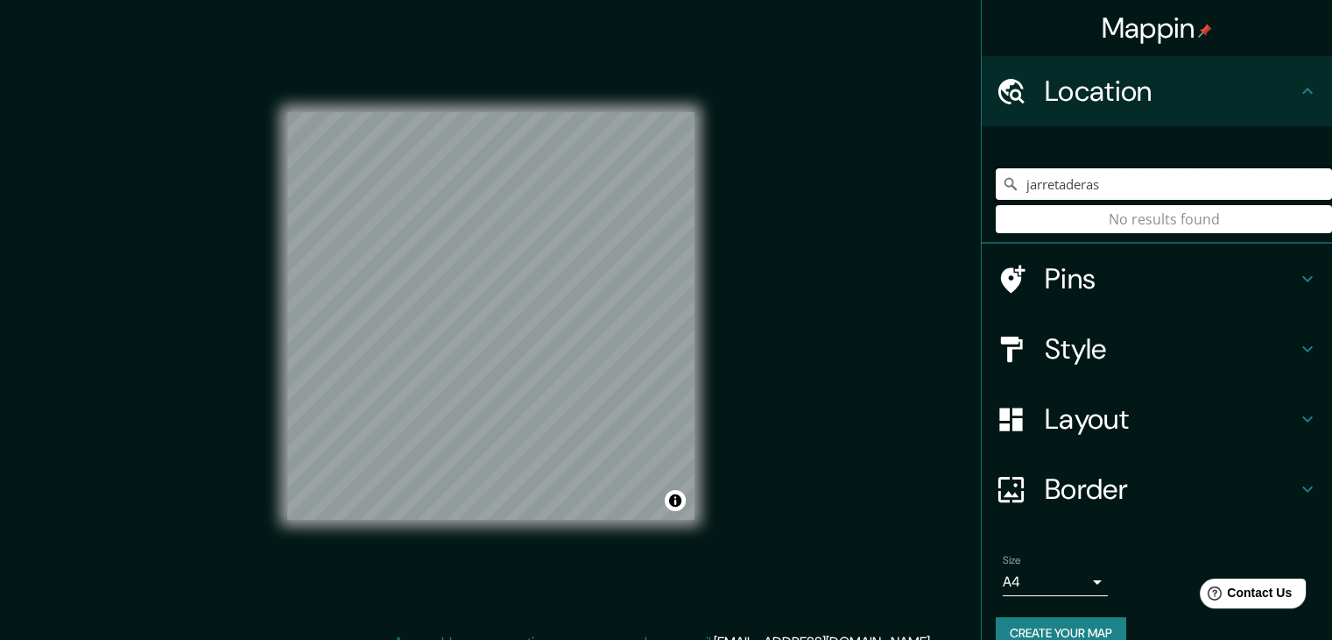
type input "jarretaderas"
click at [1085, 228] on div "jarretaderas No results found" at bounding box center [1157, 184] width 350 height 117
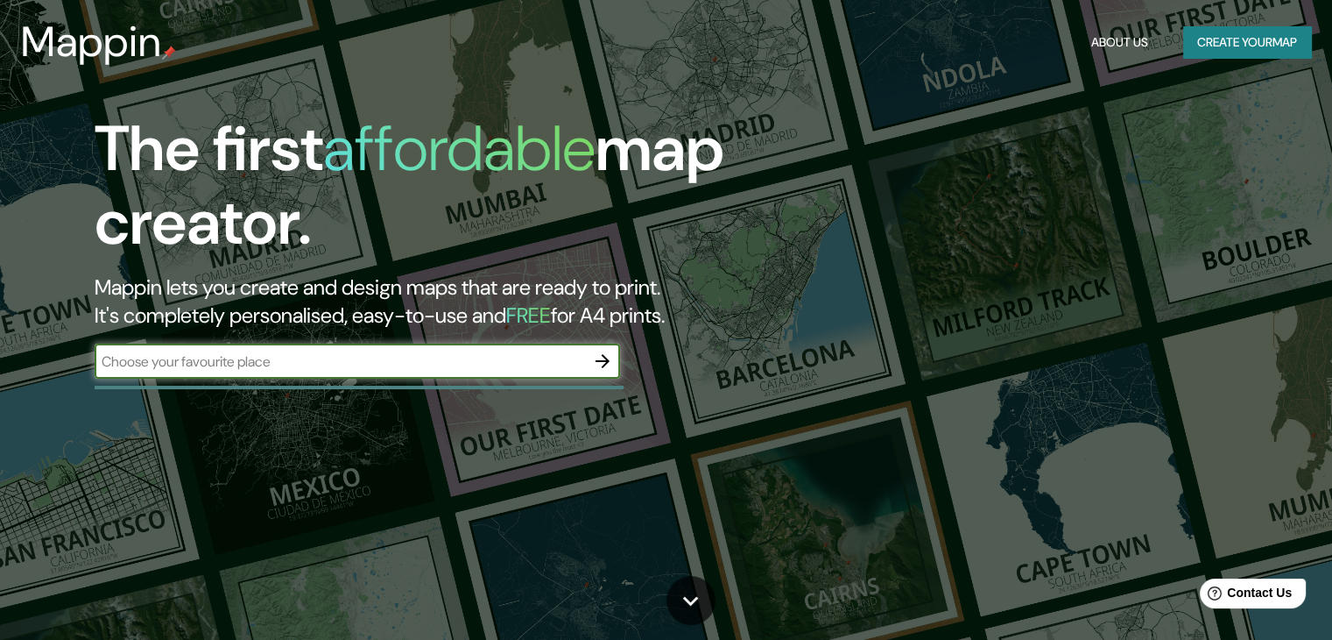
click at [500, 362] on input "text" at bounding box center [340, 361] width 491 height 20
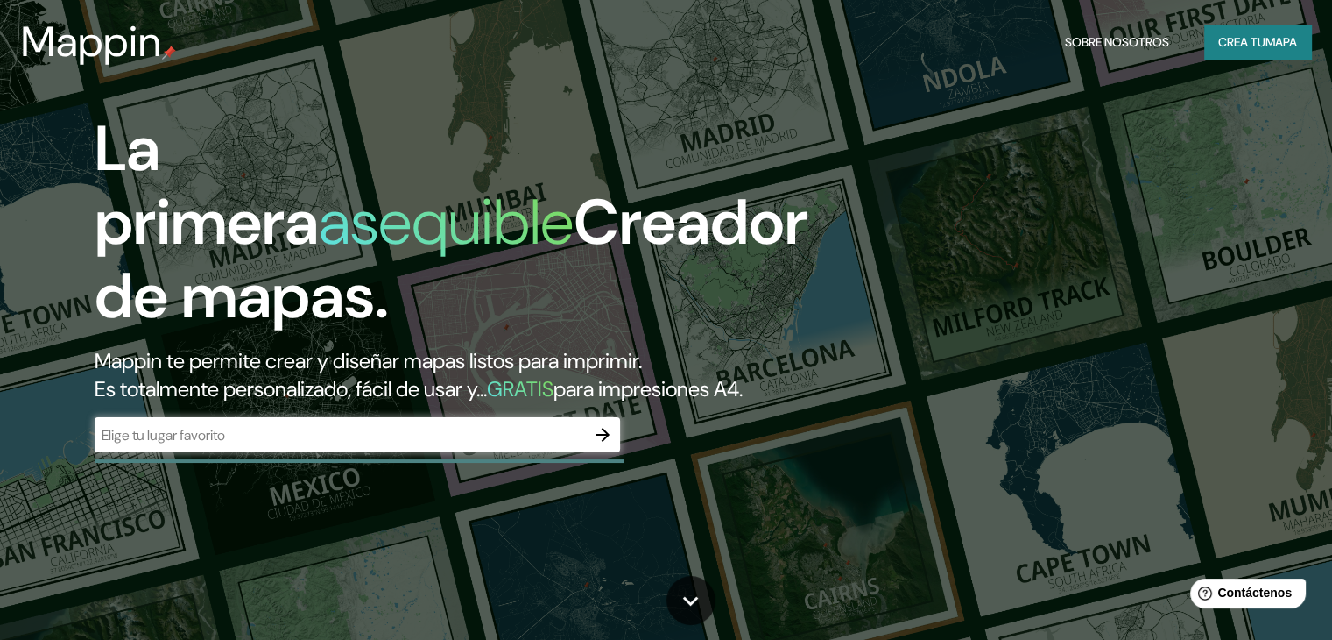
click at [894, 199] on div "La primera asequible Creador de mapas. Mappin te permite crear y diseñar mapas …" at bounding box center [666, 320] width 1332 height 640
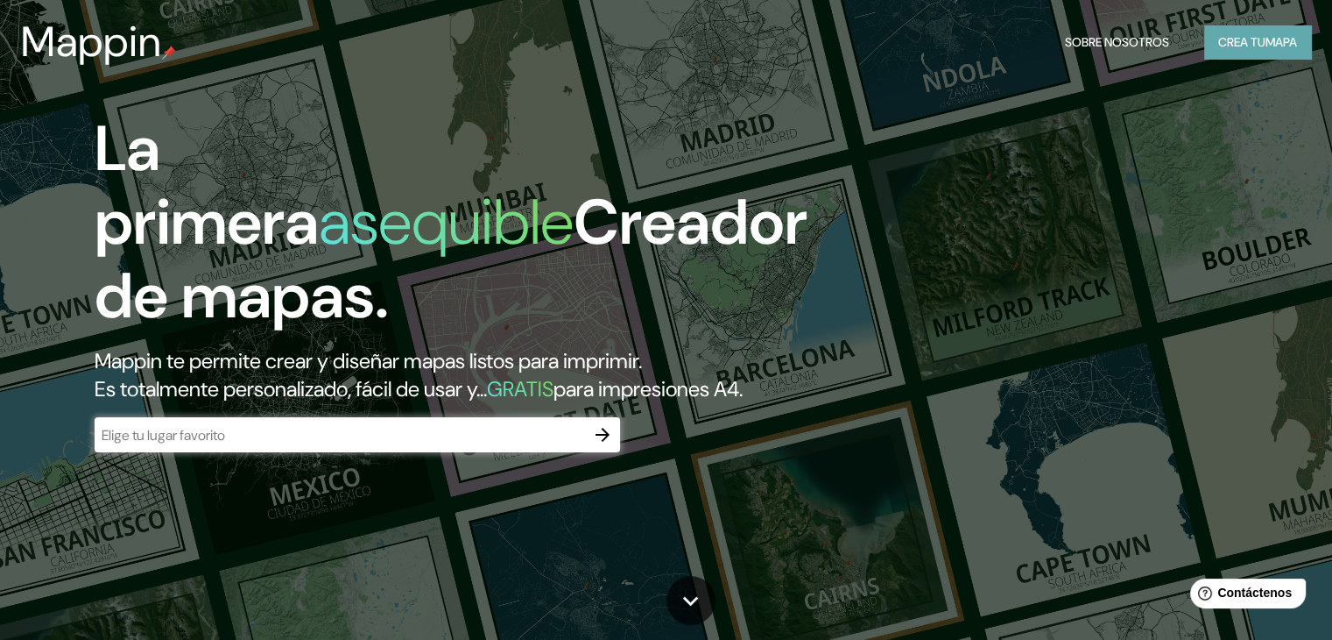
click at [1252, 46] on font "Crea tu" at bounding box center [1242, 42] width 47 height 16
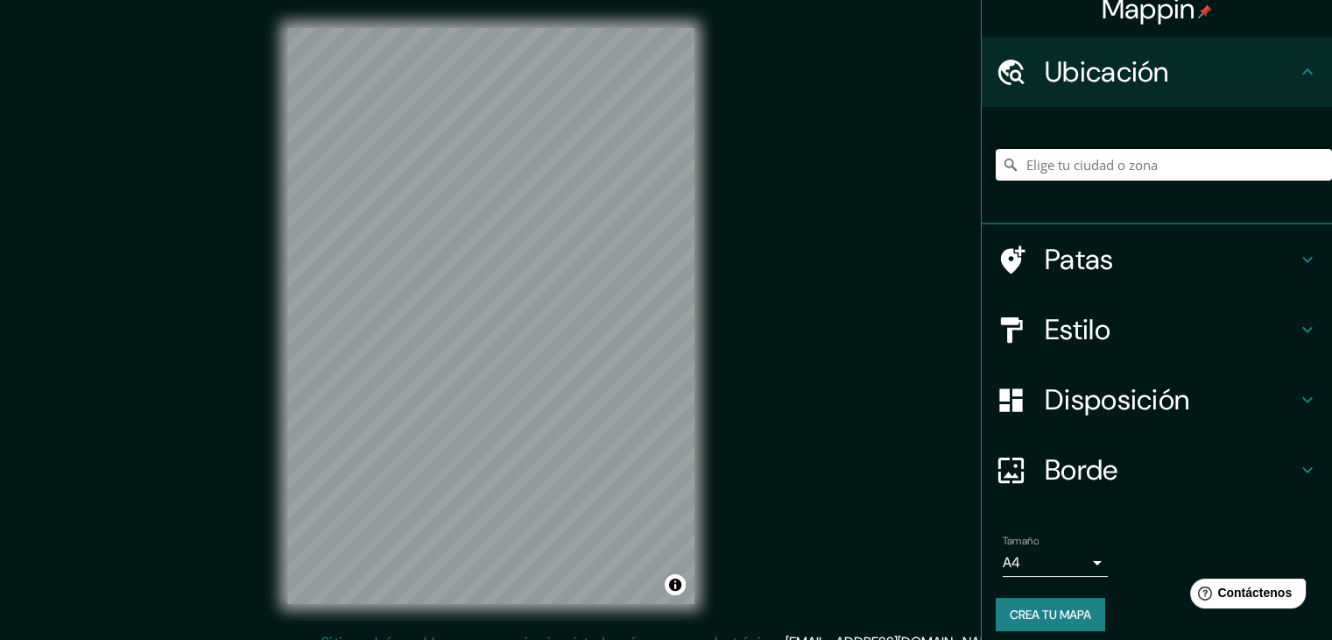
scroll to position [31, 0]
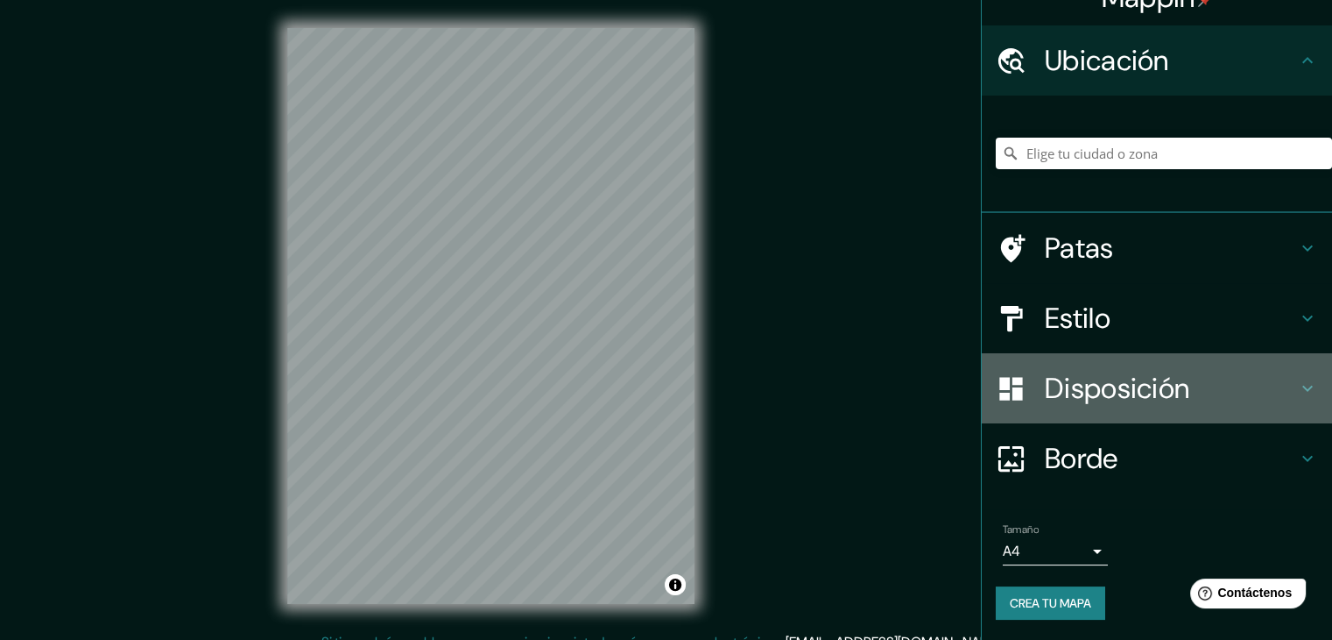
click at [1077, 390] on font "Disposición" at bounding box center [1117, 388] width 145 height 37
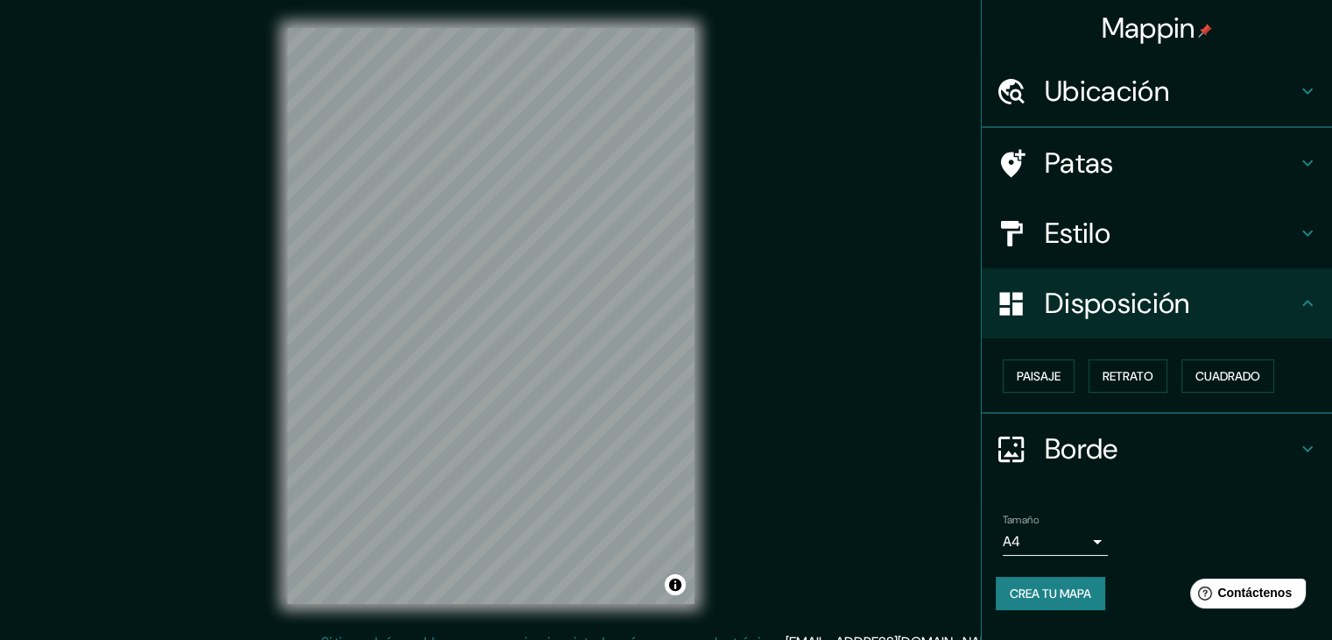
scroll to position [0, 0]
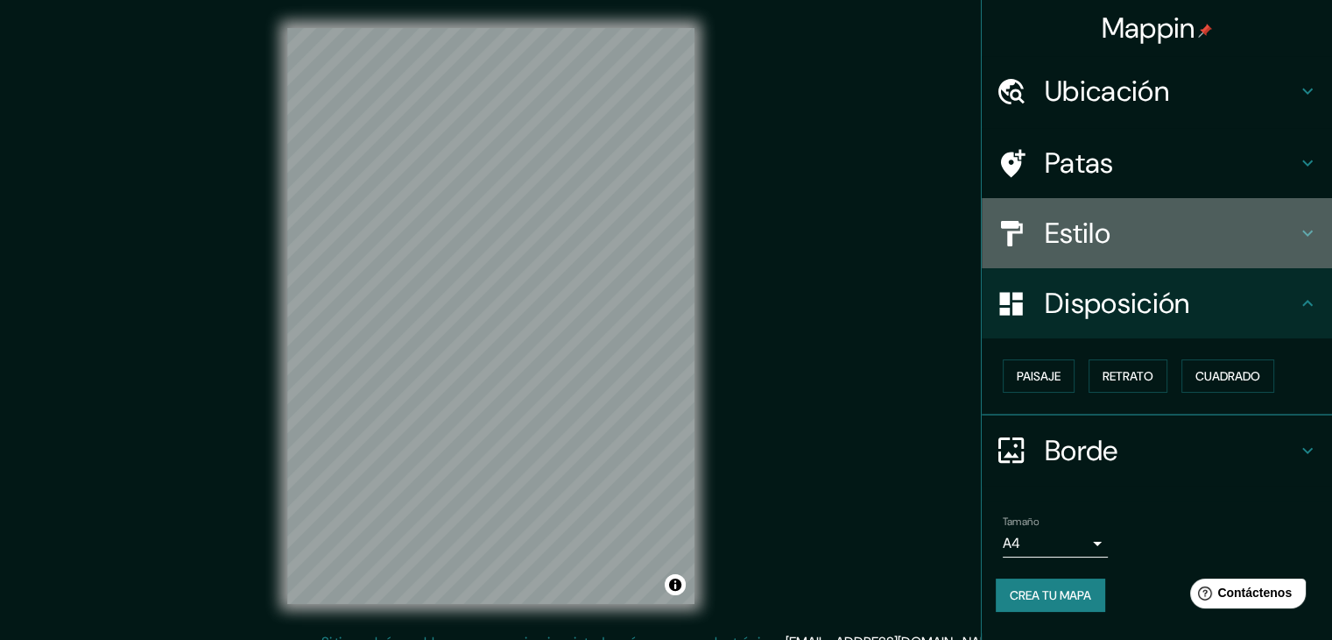
click at [1088, 244] on font "Estilo" at bounding box center [1078, 233] width 66 height 37
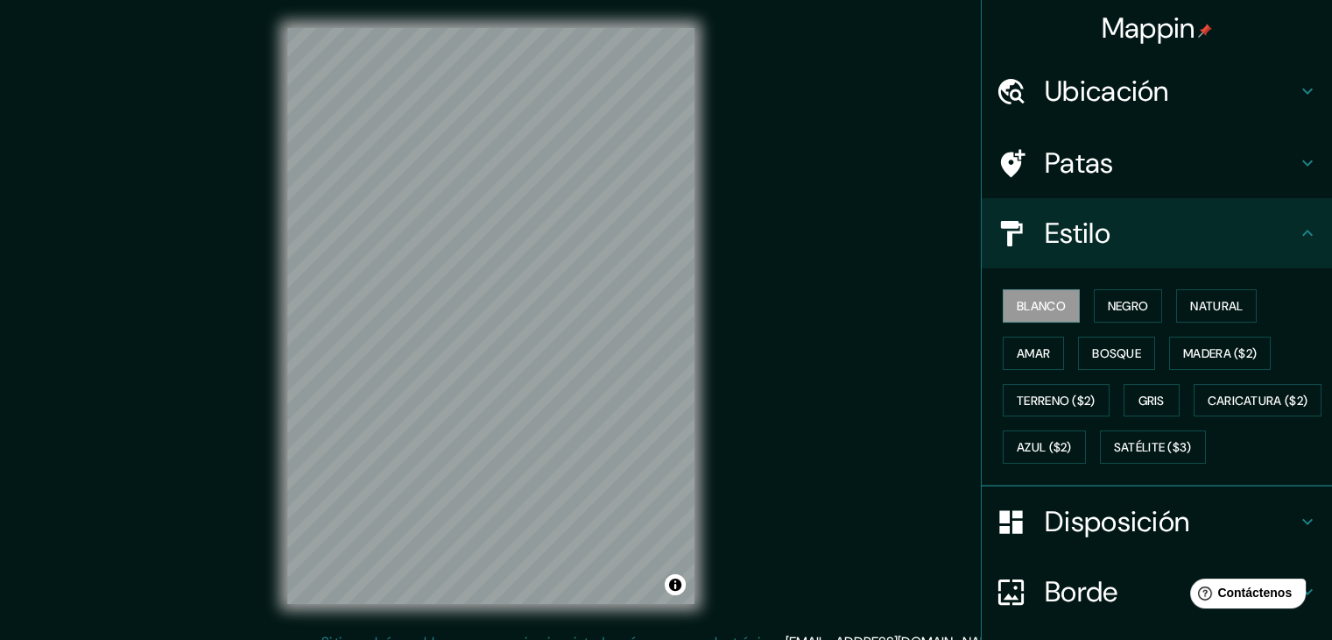
click at [1086, 176] on font "Patas" at bounding box center [1079, 163] width 69 height 37
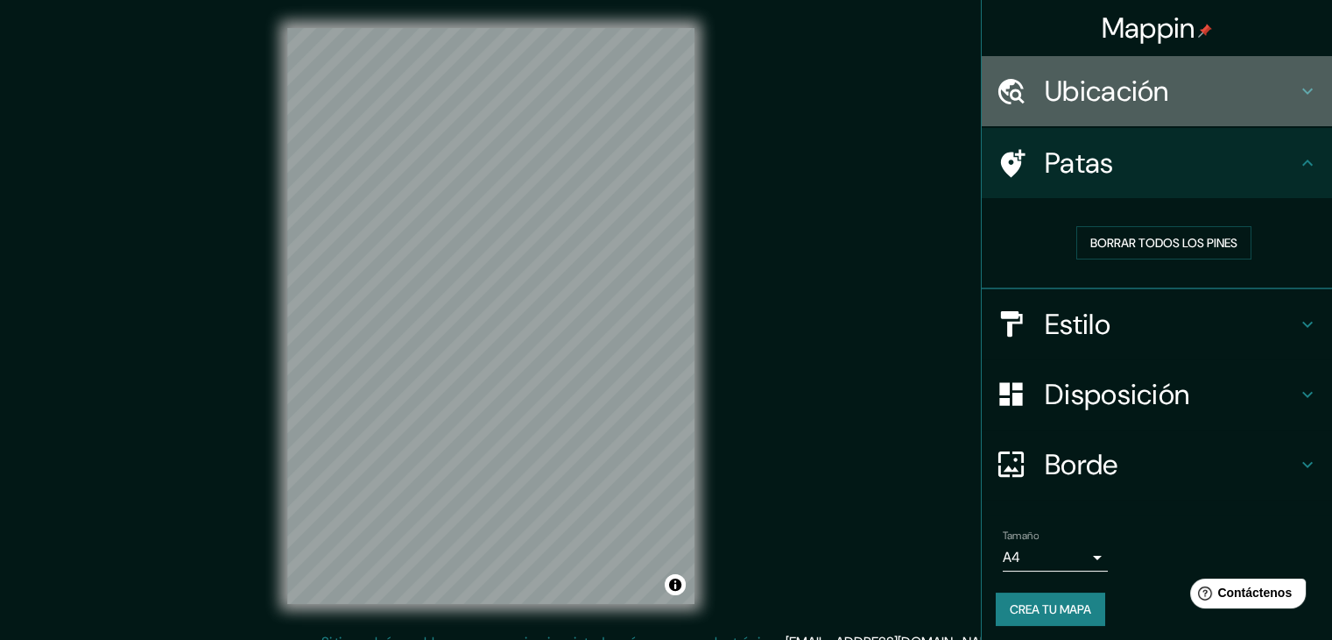
click at [1102, 99] on font "Ubicación" at bounding box center [1107, 91] width 124 height 37
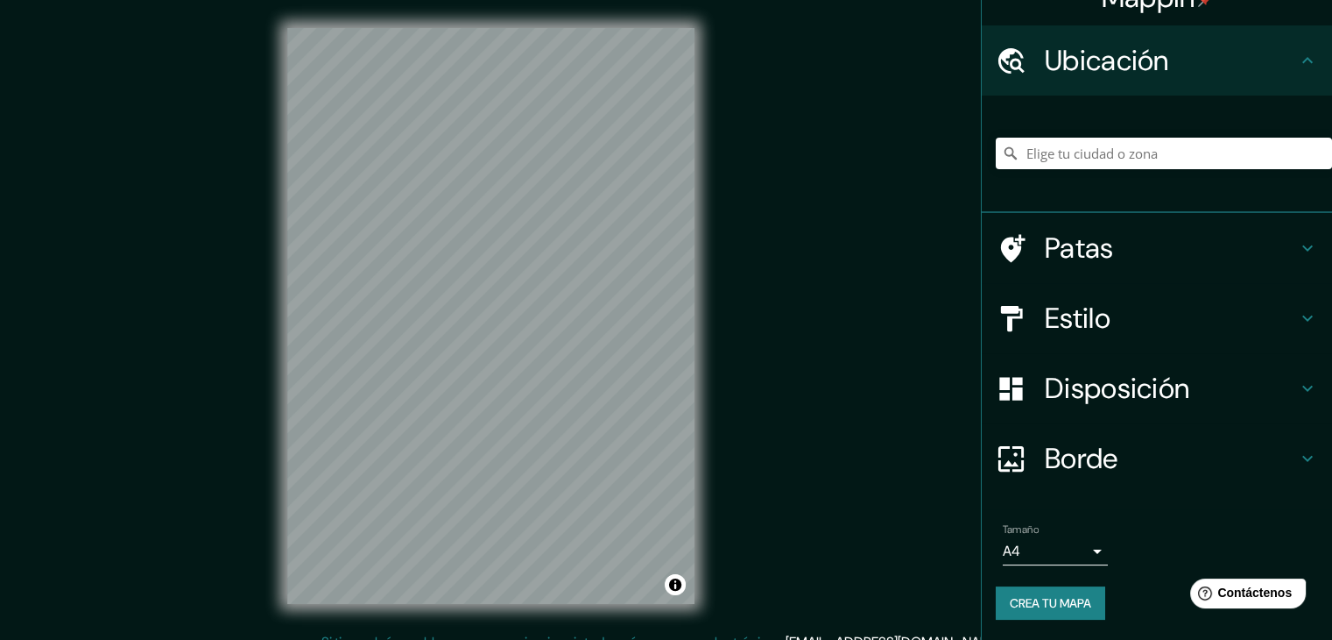
click at [1069, 458] on font "Borde" at bounding box center [1082, 458] width 74 height 37
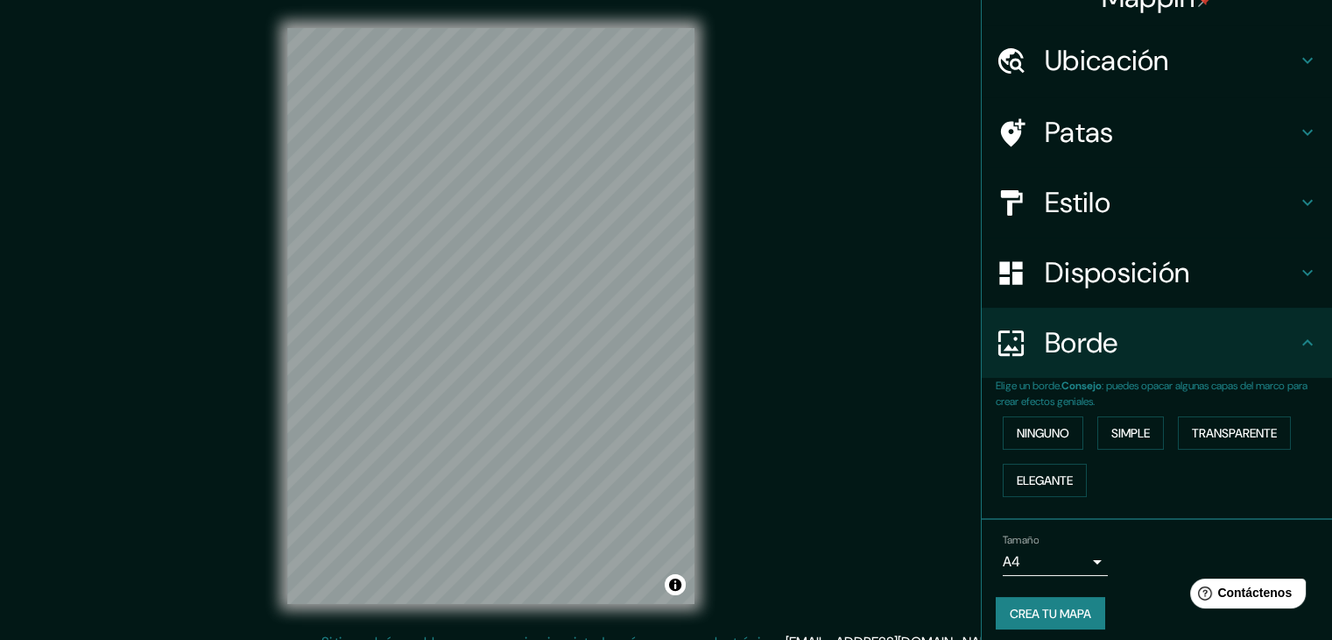
scroll to position [39, 0]
